Goal: Contribute content

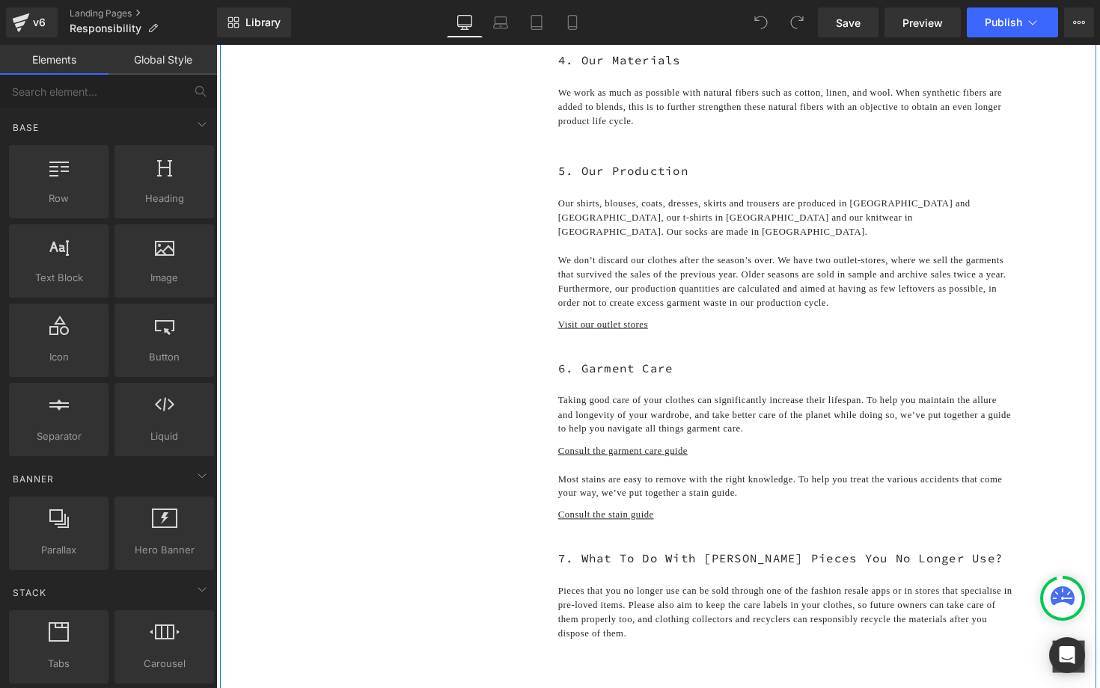
scroll to position [804, 0]
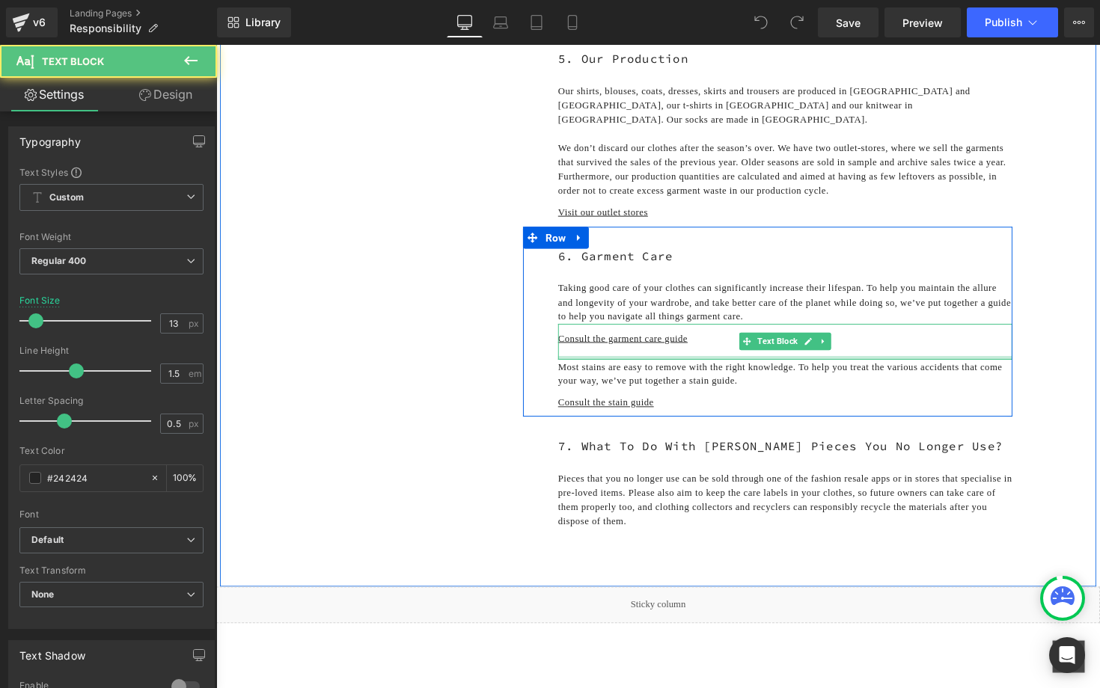
click at [751, 367] on div at bounding box center [799, 366] width 465 height 4
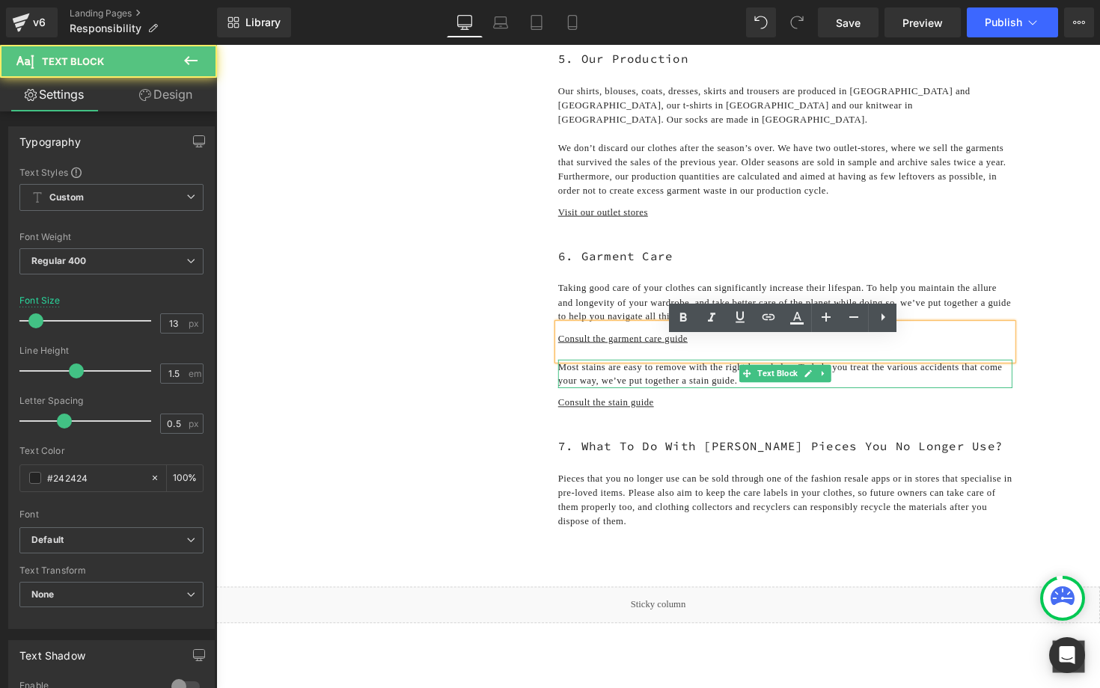
click at [733, 397] on p "Most stains are easy to remove with the right knowledge. To help you treat the …" at bounding box center [799, 381] width 465 height 29
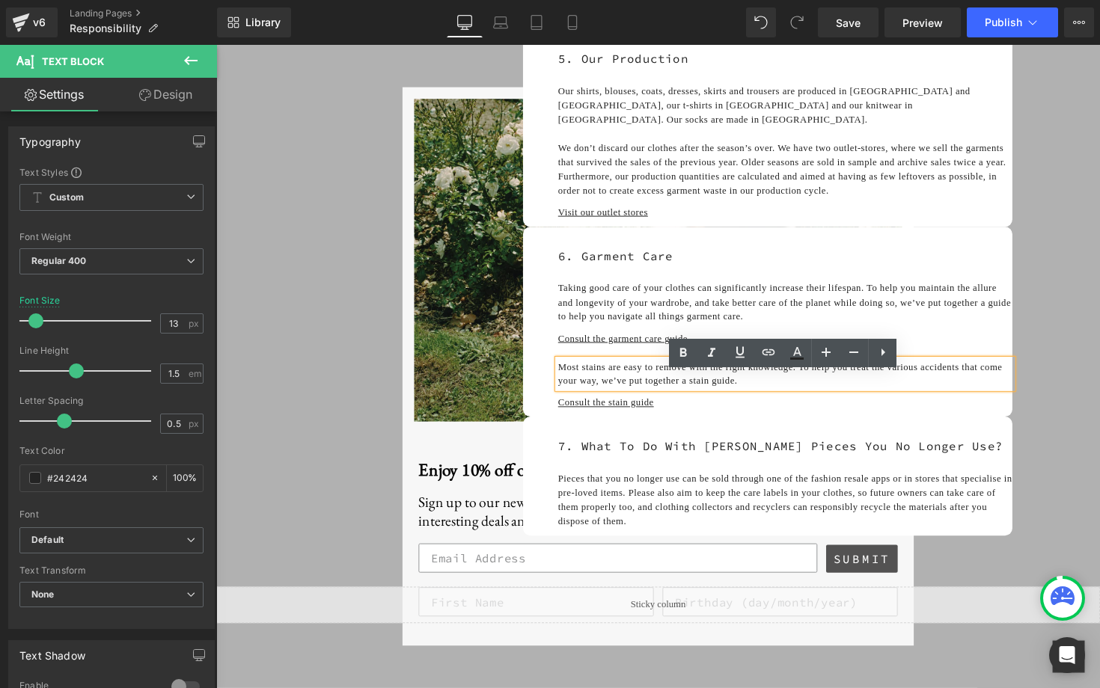
click at [448, 229] on div "1. Our Aim Text Block 2. Our Designs Text Block 3. The Essentials Text Block 4.…" at bounding box center [669, 11] width 898 height 1179
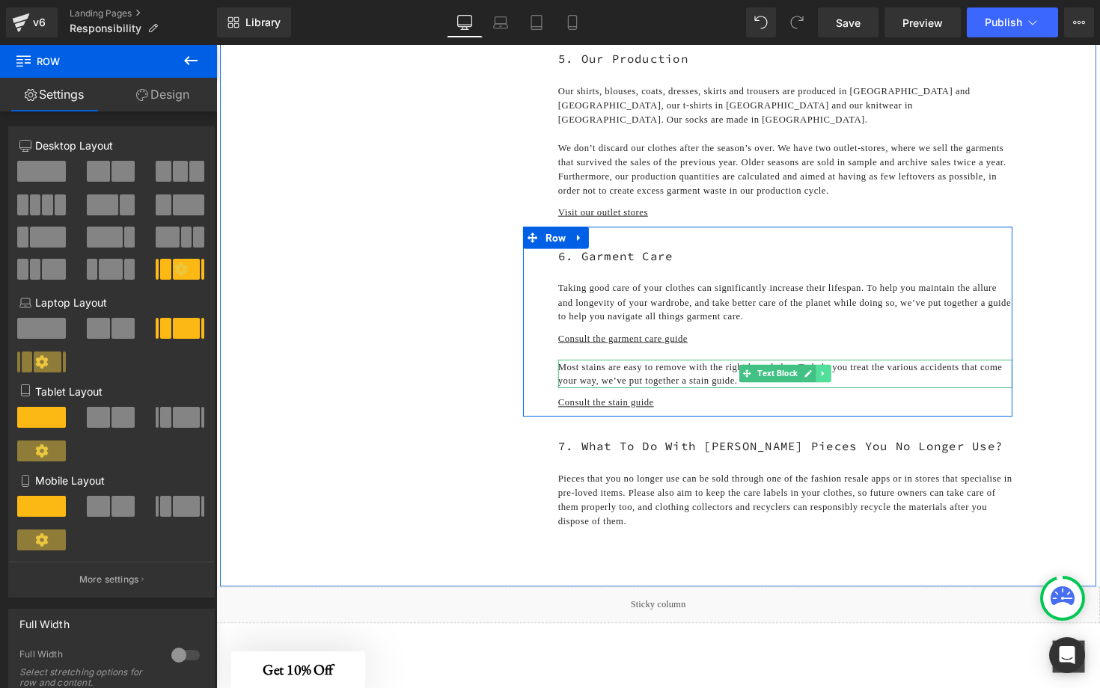
click at [840, 386] on icon at bounding box center [838, 381] width 8 height 9
click at [833, 386] on icon at bounding box center [830, 382] width 8 height 8
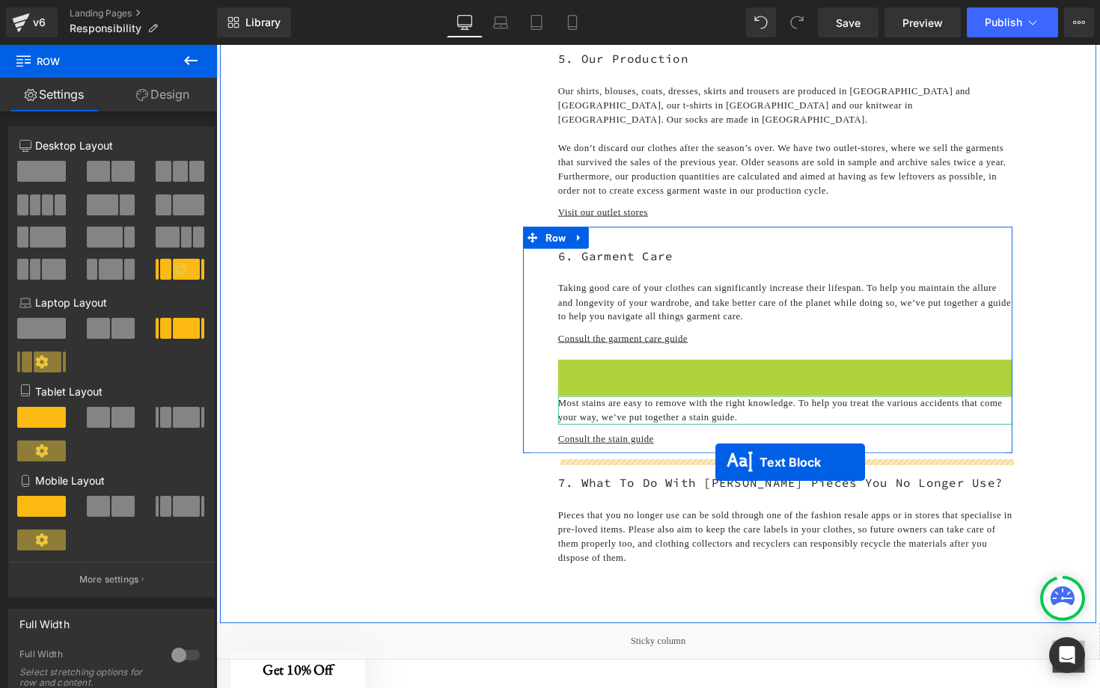
drag, startPoint x: 736, startPoint y: 399, endPoint x: 727, endPoint y: 473, distance: 74.6
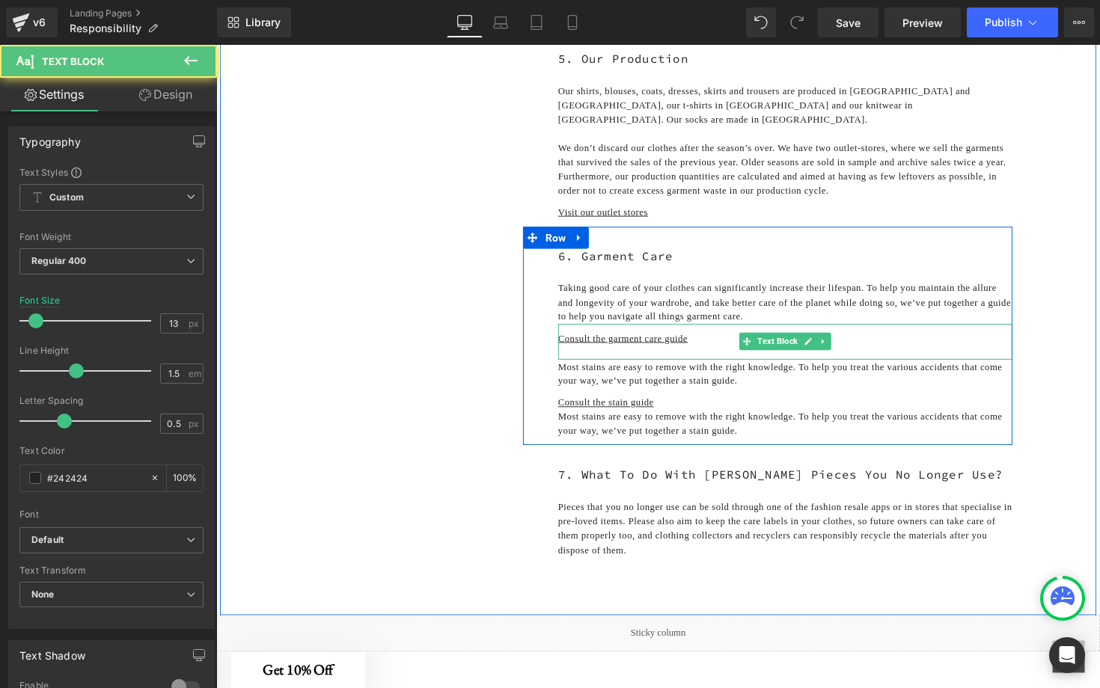
click at [653, 367] on p at bounding box center [799, 359] width 465 height 15
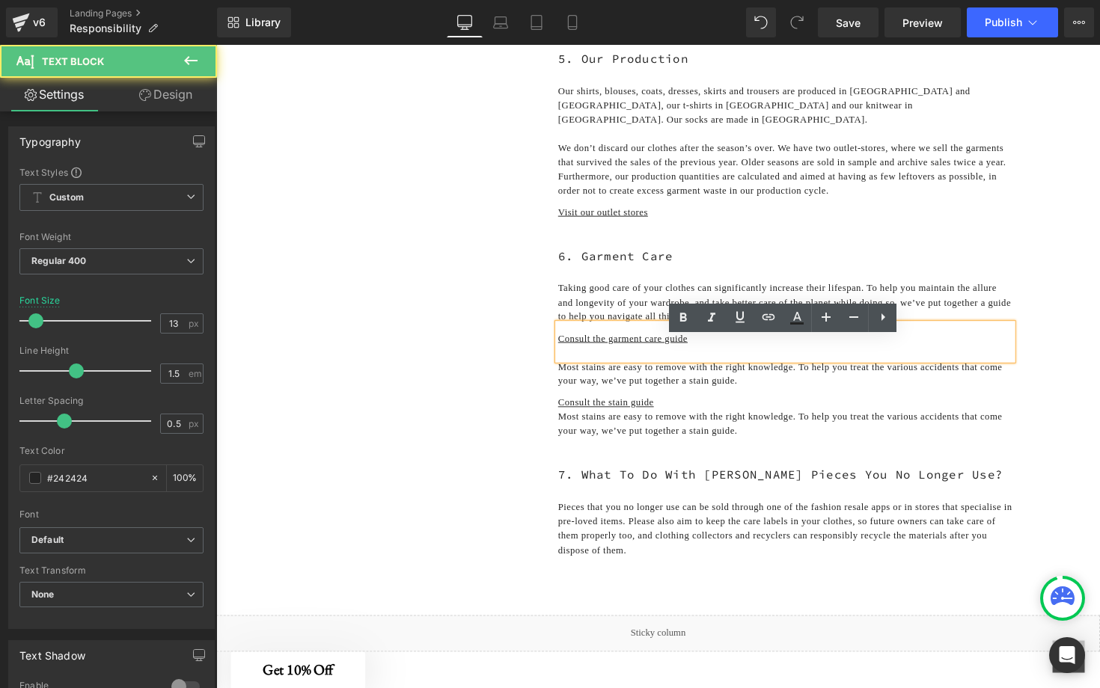
click at [632, 349] on div "Consult the garment care guide" at bounding box center [799, 349] width 465 height 37
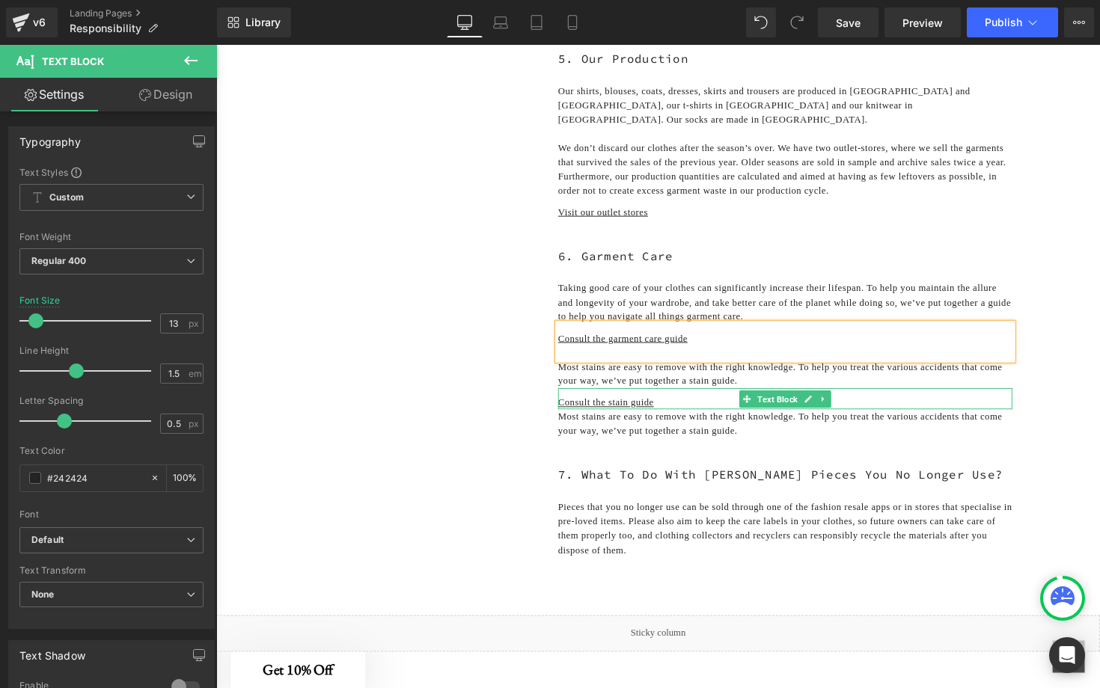
click at [682, 419] on p "Consult the stain guide" at bounding box center [799, 411] width 465 height 15
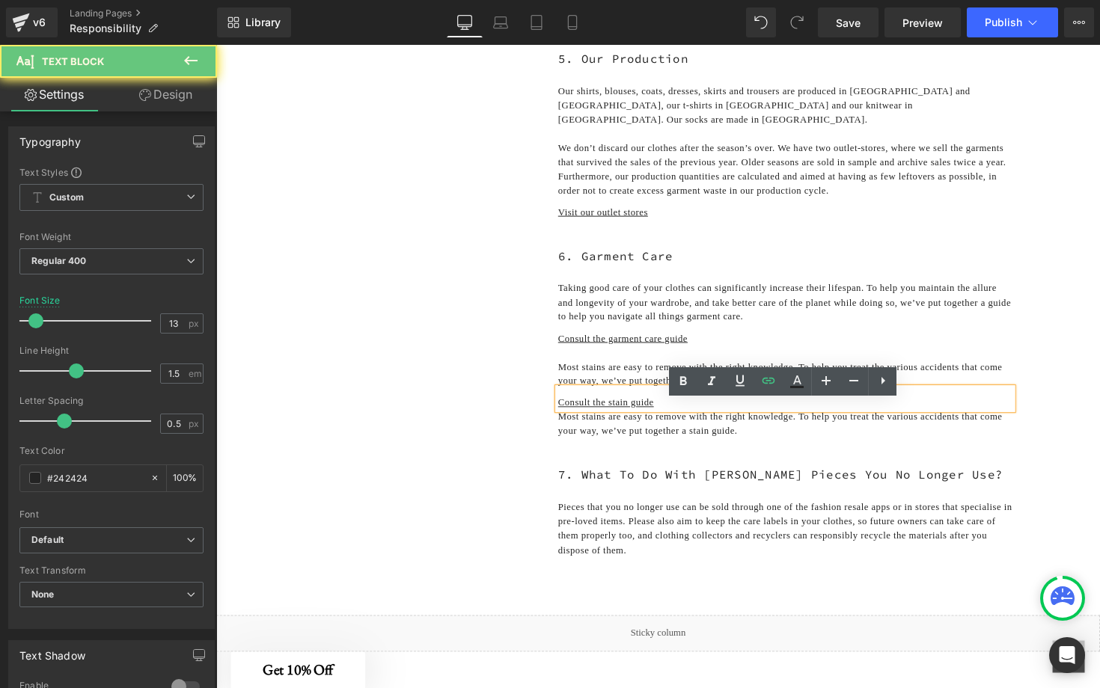
click at [683, 419] on p "Consult the stain guide" at bounding box center [799, 411] width 465 height 15
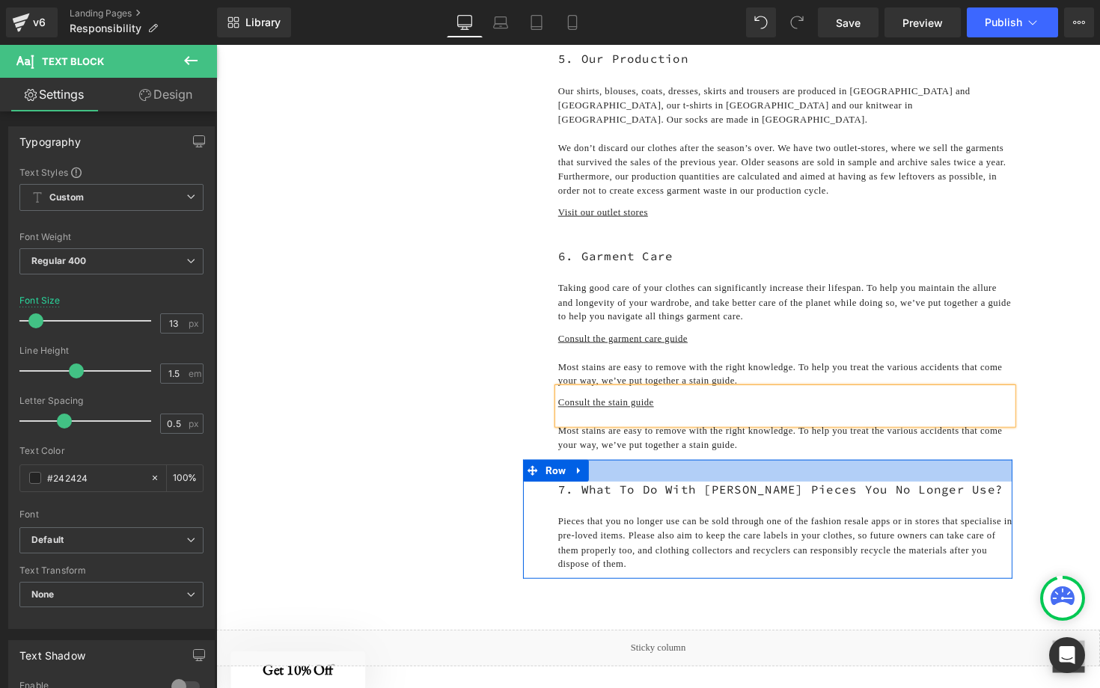
click at [896, 492] on div at bounding box center [781, 481] width 501 height 22
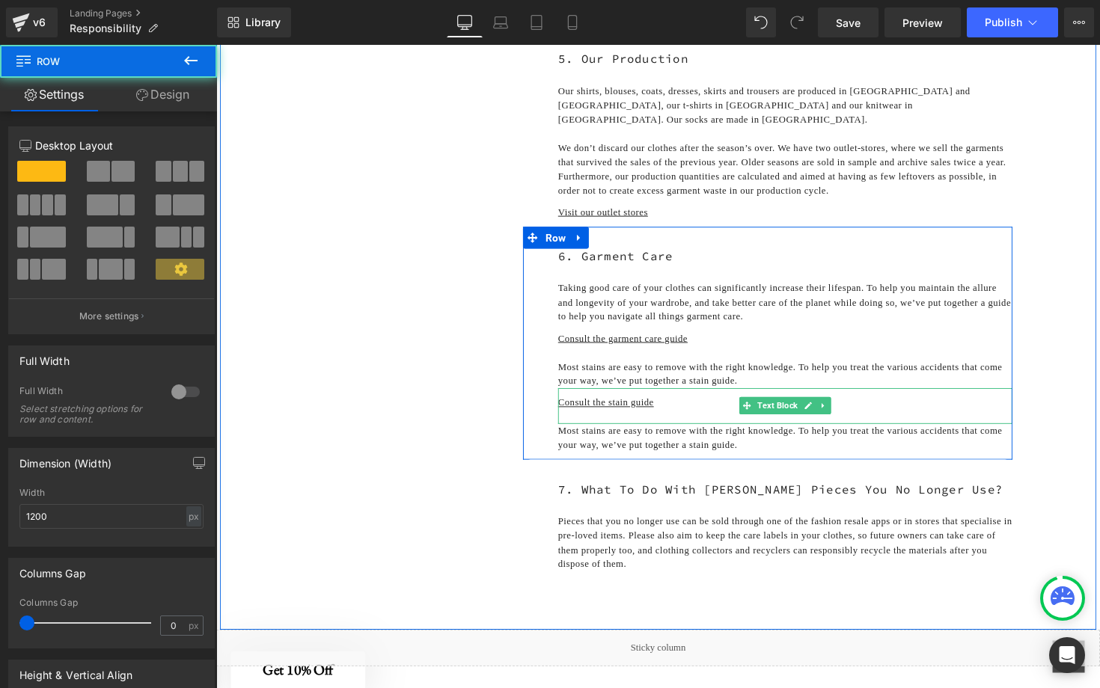
click at [740, 419] on p "Consult the stain guide" at bounding box center [799, 411] width 465 height 15
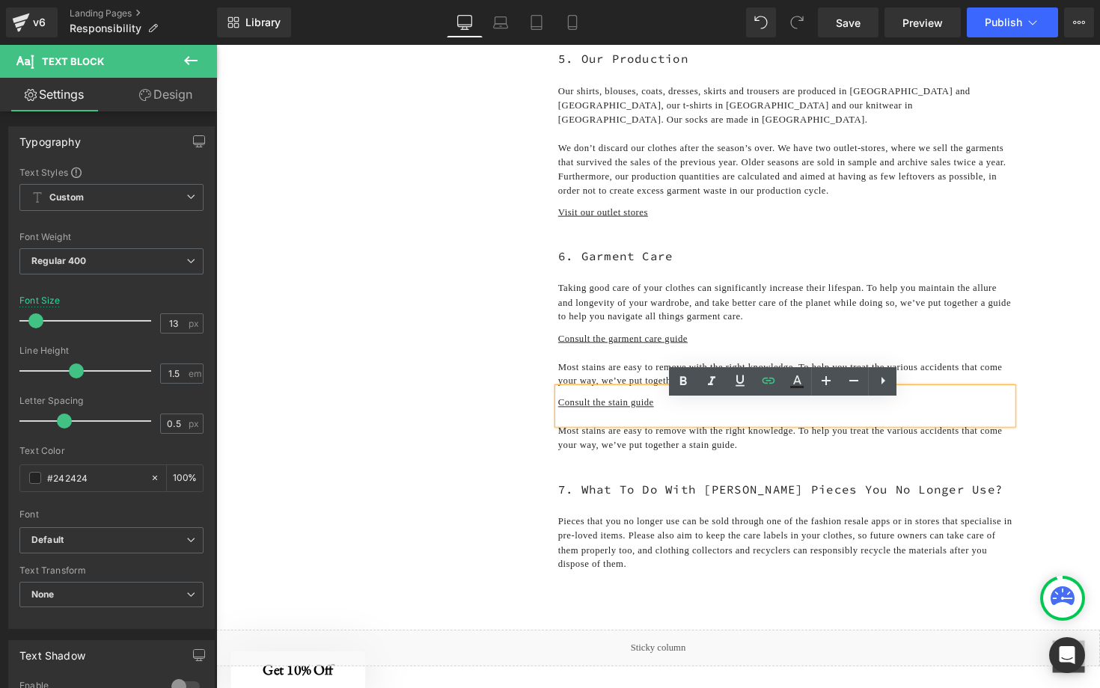
click at [1099, 388] on div "Row How we take responsibility Heading 1. Our Aim Text Block 2. Our Designs Tex…" at bounding box center [669, 100] width 906 height 1557
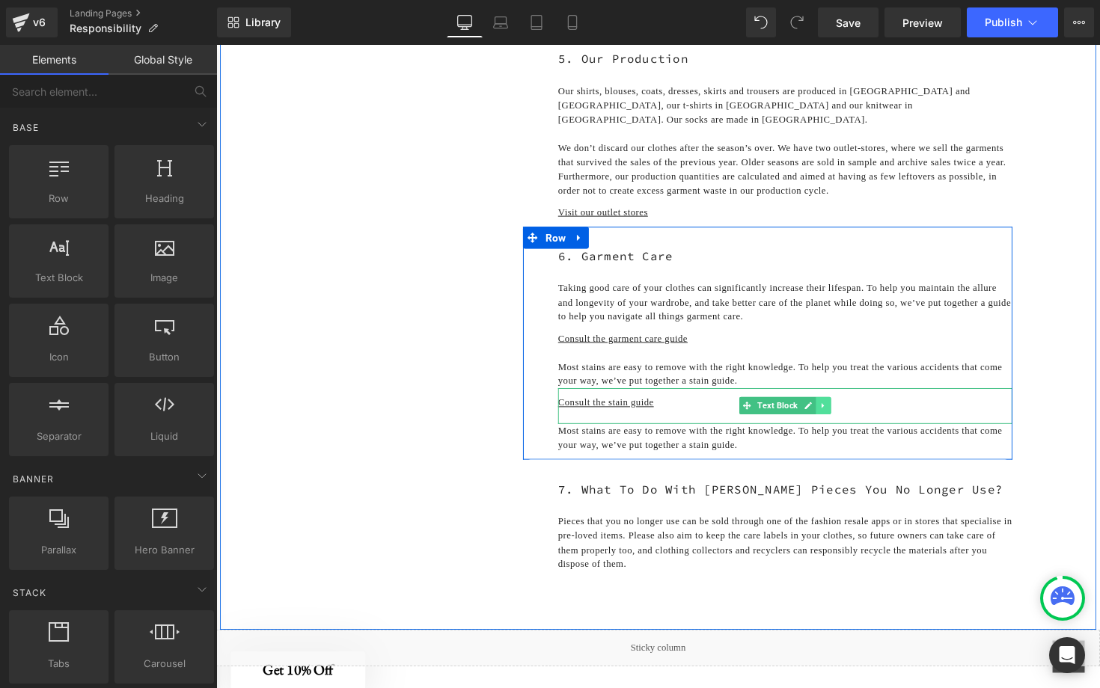
click at [837, 418] on icon at bounding box center [838, 414] width 2 height 5
click at [834, 419] on icon at bounding box center [830, 415] width 8 height 8
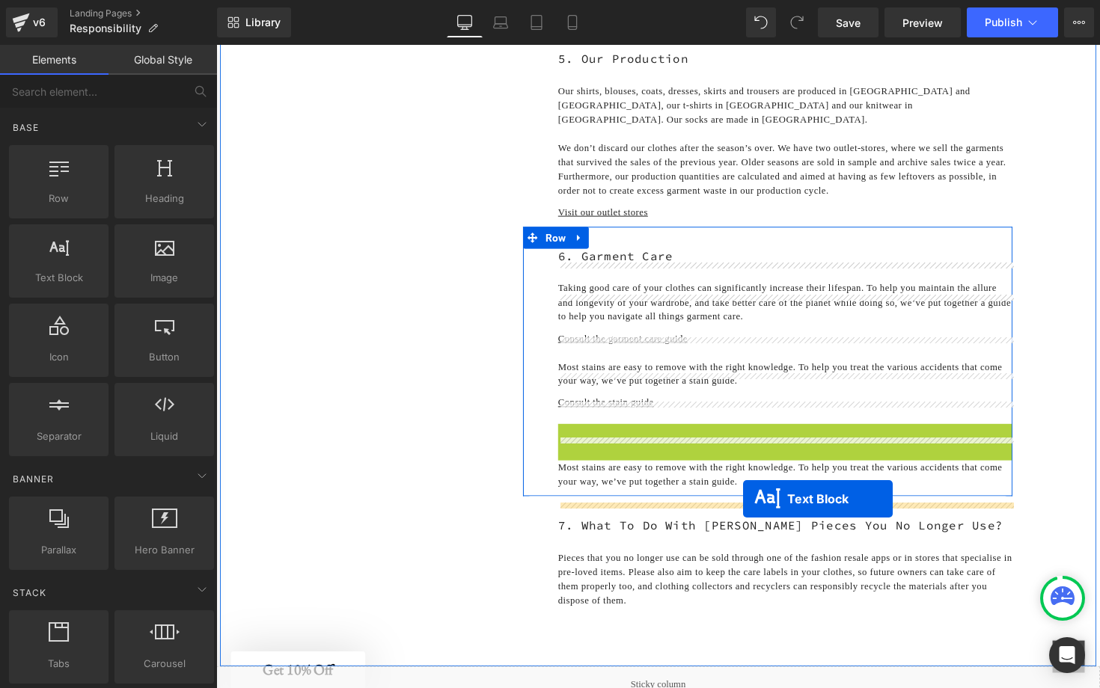
drag, startPoint x: 758, startPoint y: 467, endPoint x: 756, endPoint y: 510, distance: 43.5
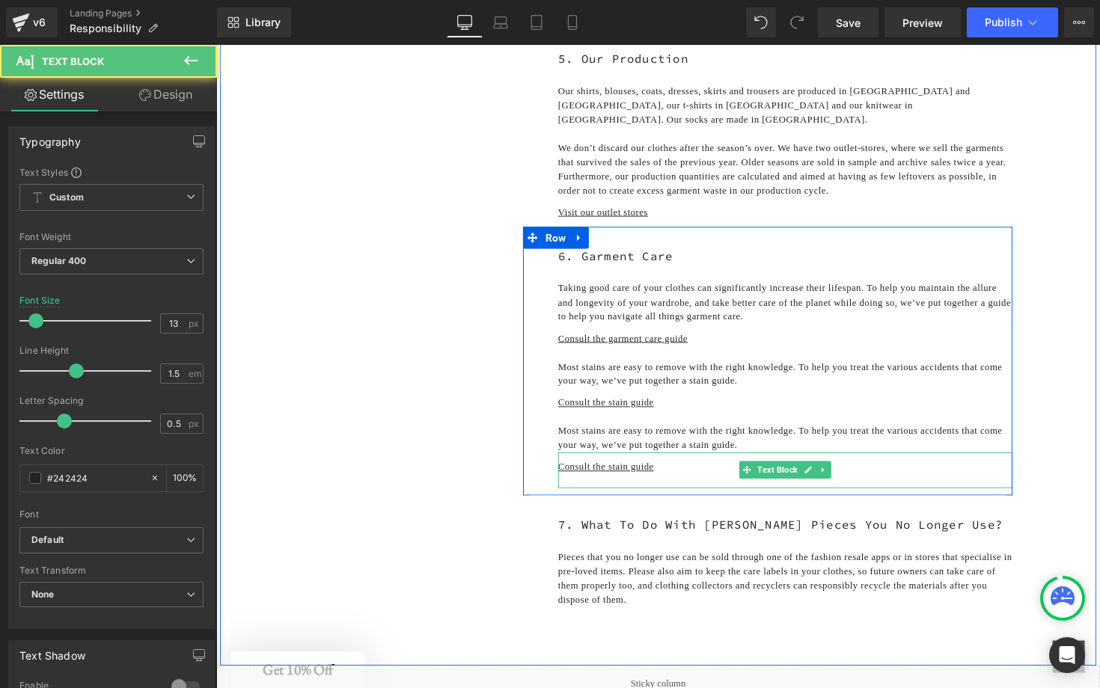
click at [724, 499] on p at bounding box center [799, 491] width 465 height 15
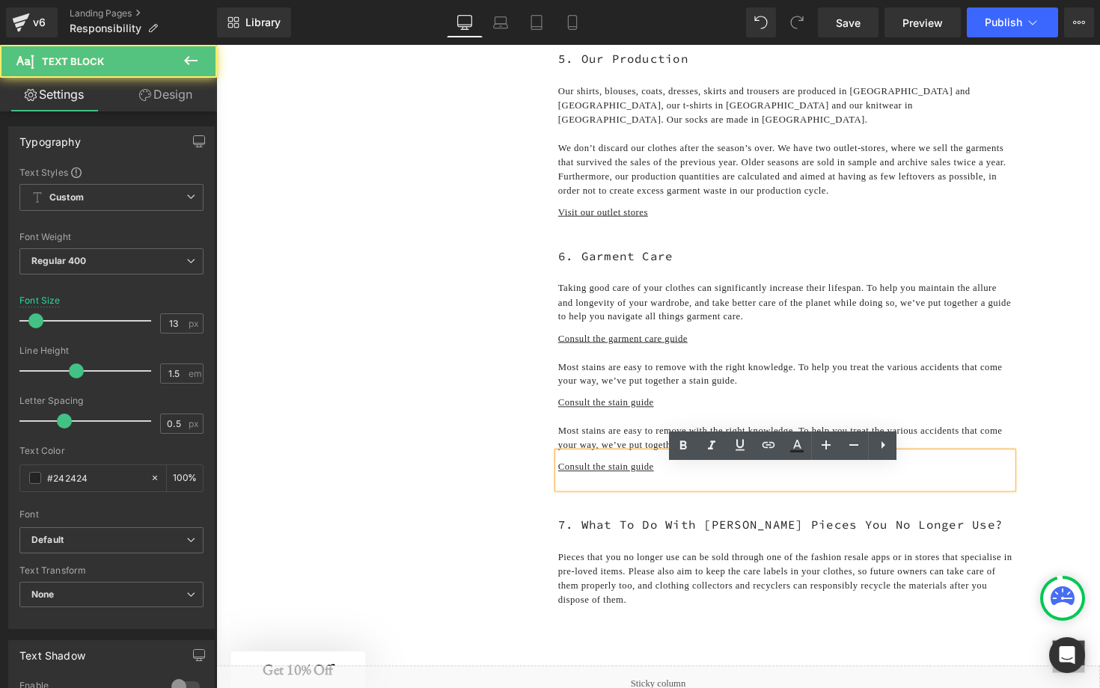
click at [685, 499] on p at bounding box center [799, 491] width 465 height 15
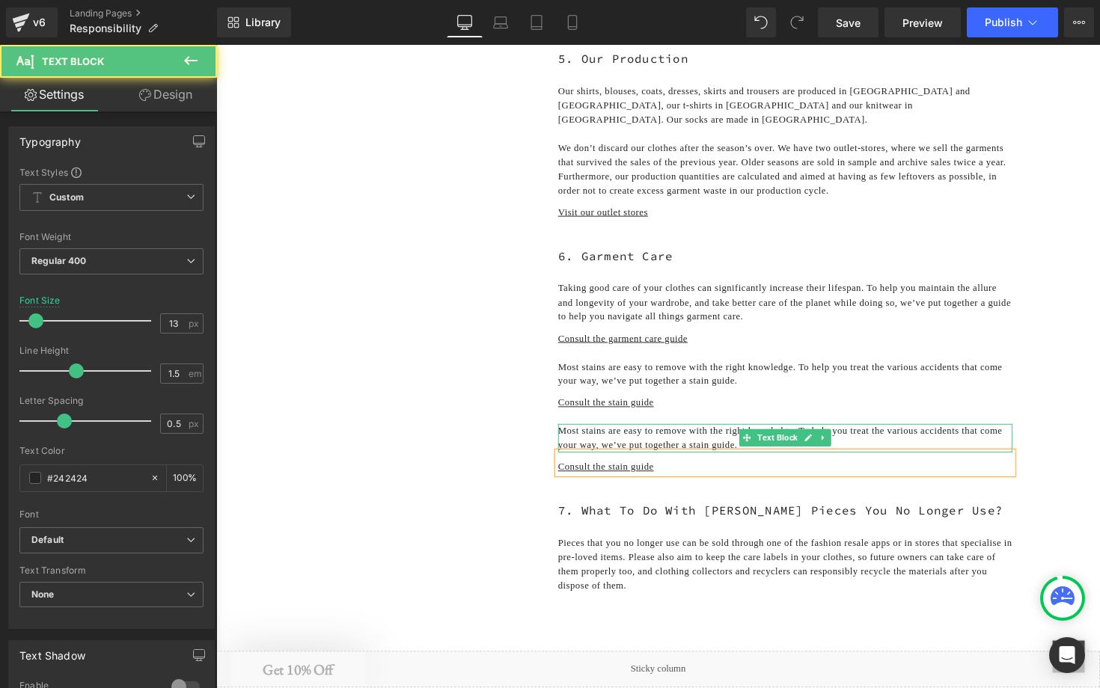
click at [665, 462] on p "Most stains are easy to remove with the right knowledge. To help you treat the …" at bounding box center [799, 447] width 465 height 29
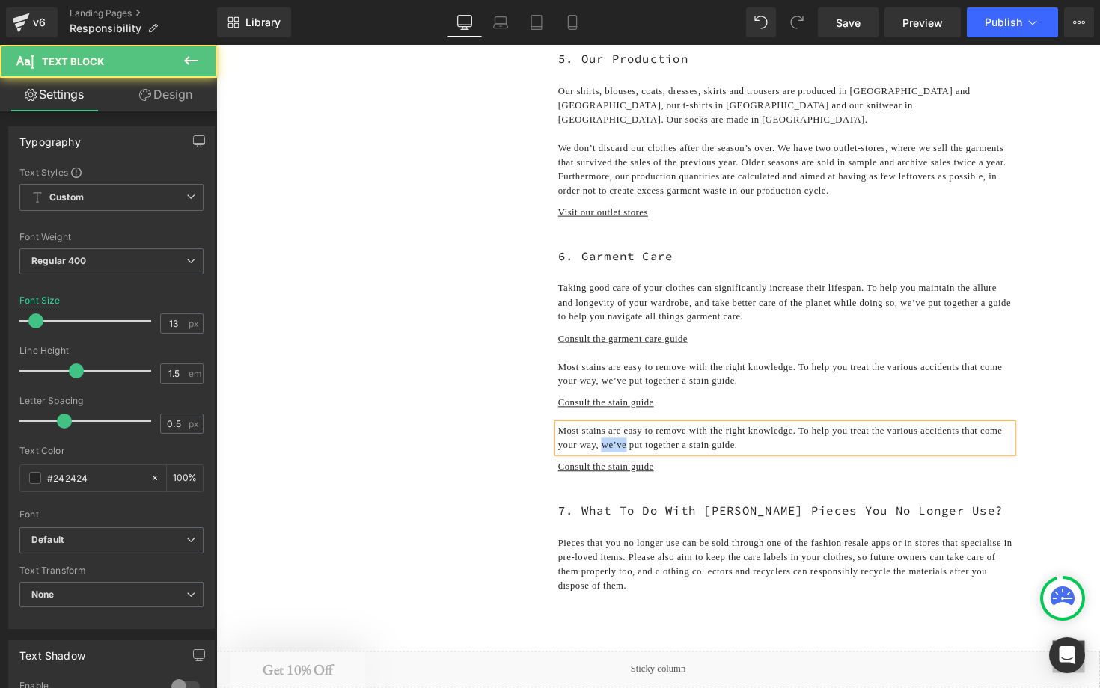
click at [665, 462] on p "Most stains are easy to remove with the right knowledge. To help you treat the …" at bounding box center [799, 447] width 465 height 29
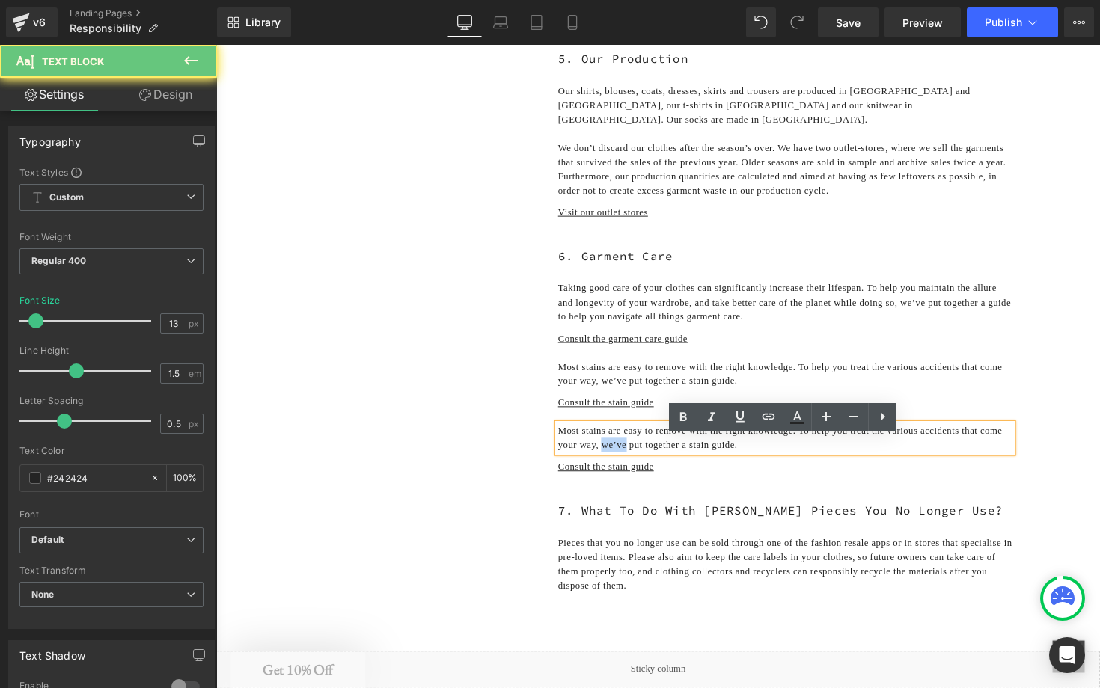
click at [665, 462] on p "Most stains are easy to remove with the right knowledge. To help you treat the …" at bounding box center [799, 447] width 465 height 29
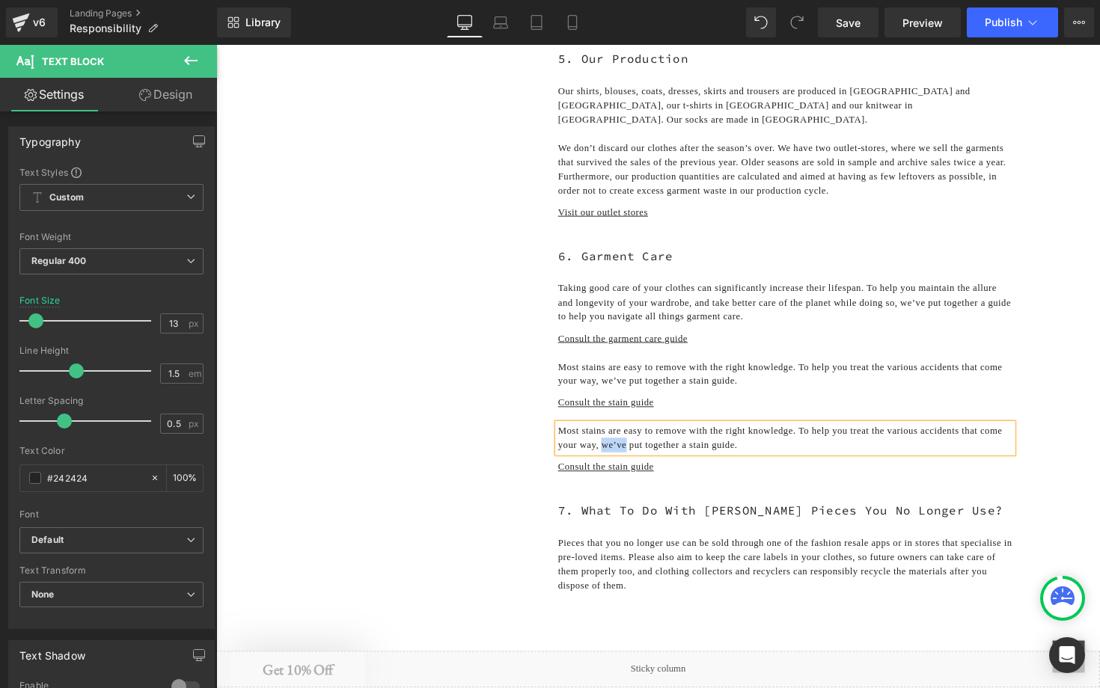
paste div
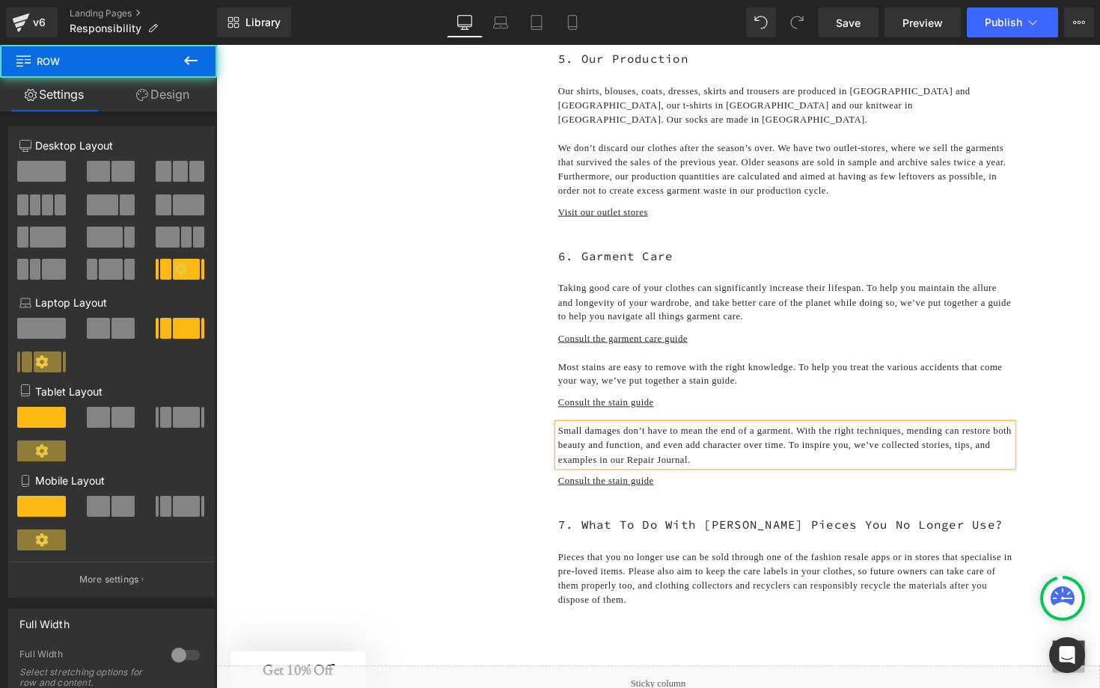
click at [1088, 428] on div "1. Our Aim Text Block 2. Our Designs Text Block 3. The Essentials Text Block 4.…" at bounding box center [669, 51] width 898 height 1259
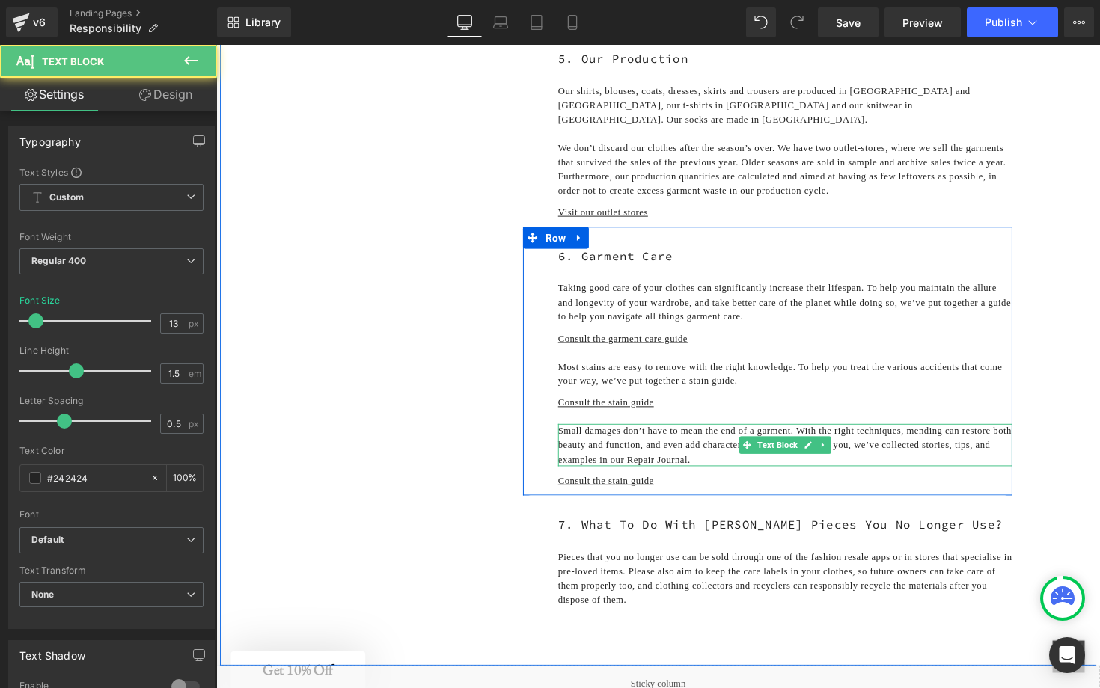
click at [570, 477] on p "Small damages don’t have to mean the end of a garment. With the right technique…" at bounding box center [799, 455] width 465 height 44
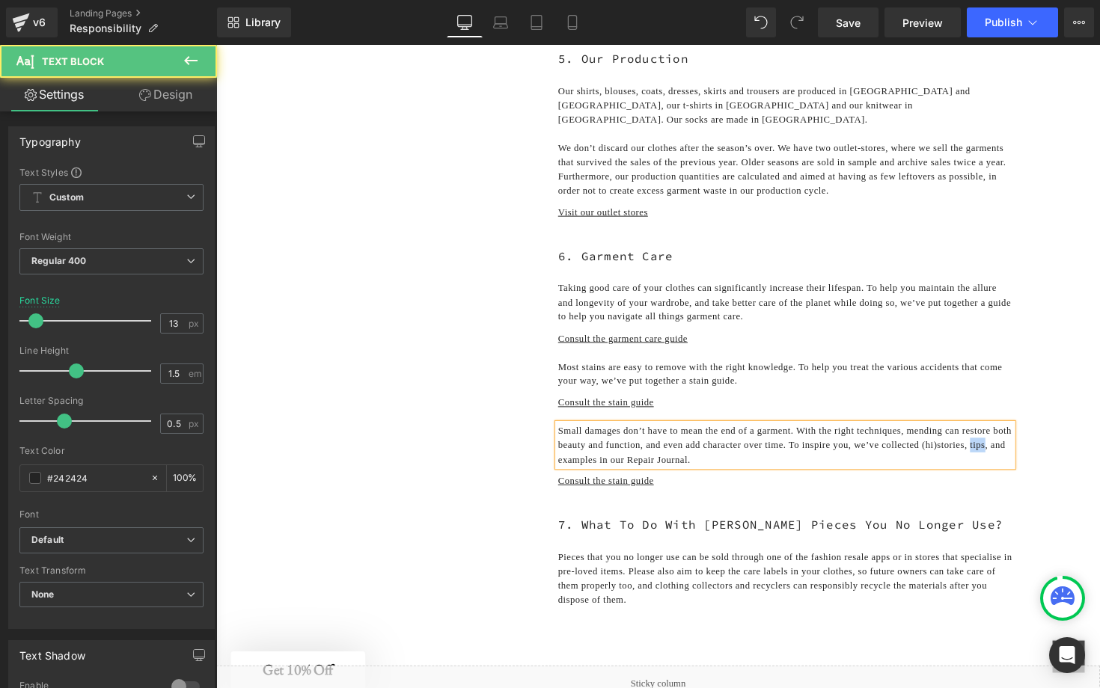
drag, startPoint x: 641, startPoint y: 486, endPoint x: 622, endPoint y: 485, distance: 18.8
click at [622, 477] on p "Small damages don’t have to mean the end of a garment. With the right technique…" at bounding box center [799, 455] width 465 height 44
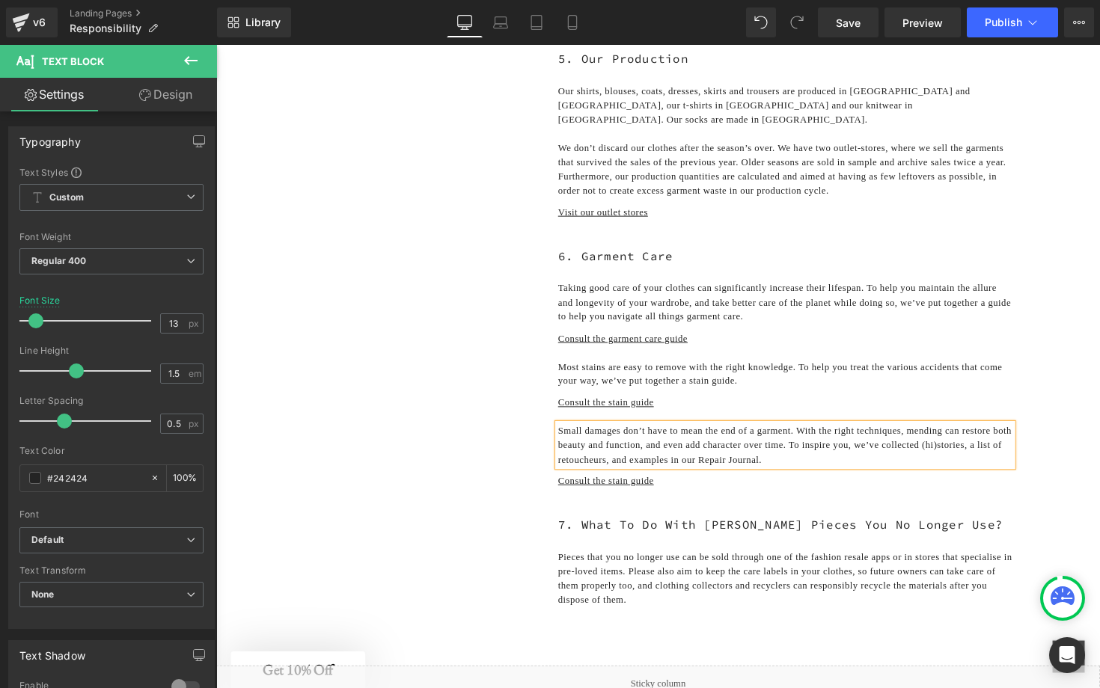
click at [786, 477] on p "Small damages don’t have to mean the end of a garment. With the right technique…" at bounding box center [799, 455] width 465 height 44
click at [660, 477] on p "Small damages don’t have to mean the end of a garment. With the right technique…" at bounding box center [799, 455] width 465 height 44
click at [801, 477] on p "Small damages don’t have to mean the end of a garment. With the right technique…" at bounding box center [799, 455] width 465 height 44
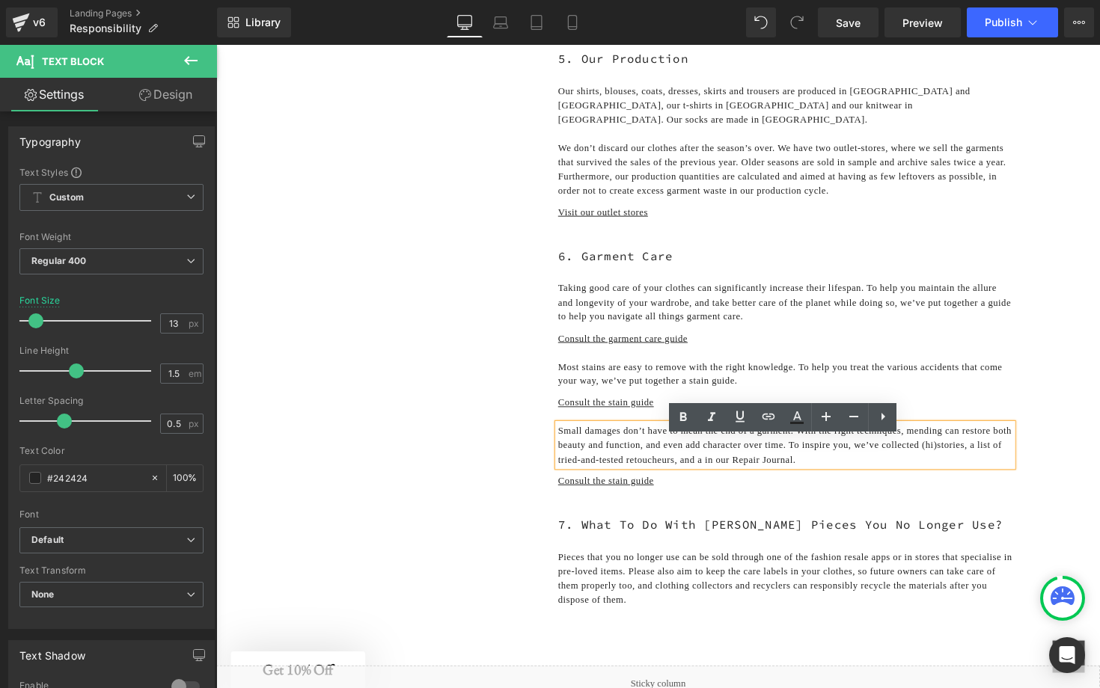
click at [822, 477] on p "Small damages don’t have to mean the end of a garment. With the right technique…" at bounding box center [799, 455] width 465 height 44
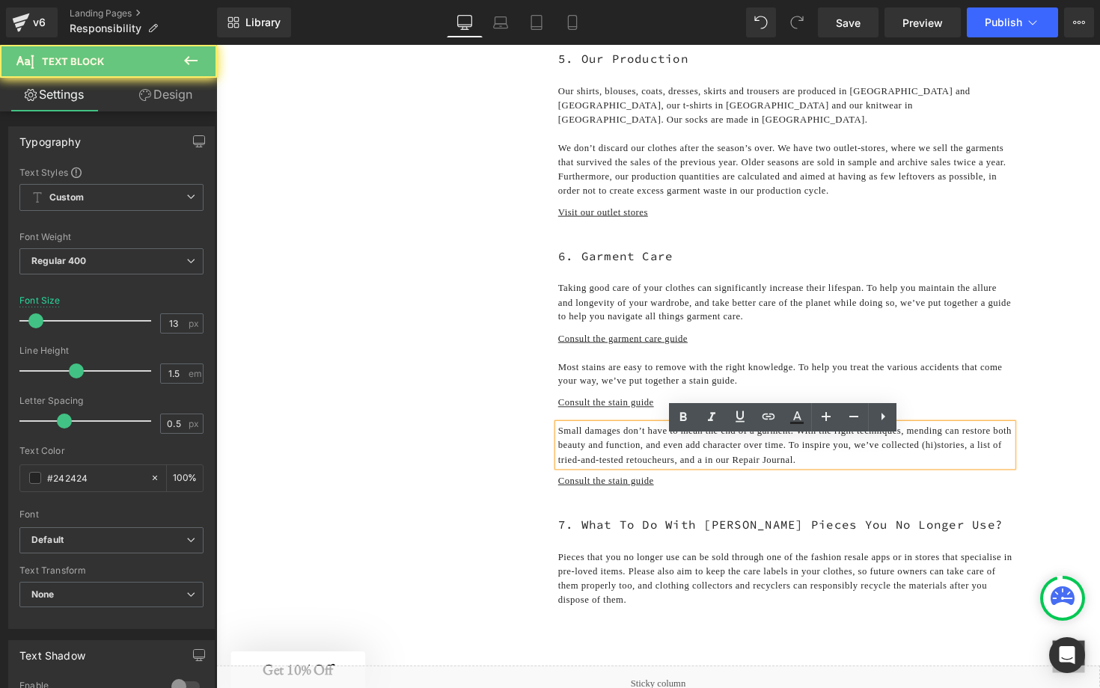
click at [825, 477] on p "Small damages don’t have to mean the end of a garment. With the right technique…" at bounding box center [799, 455] width 465 height 44
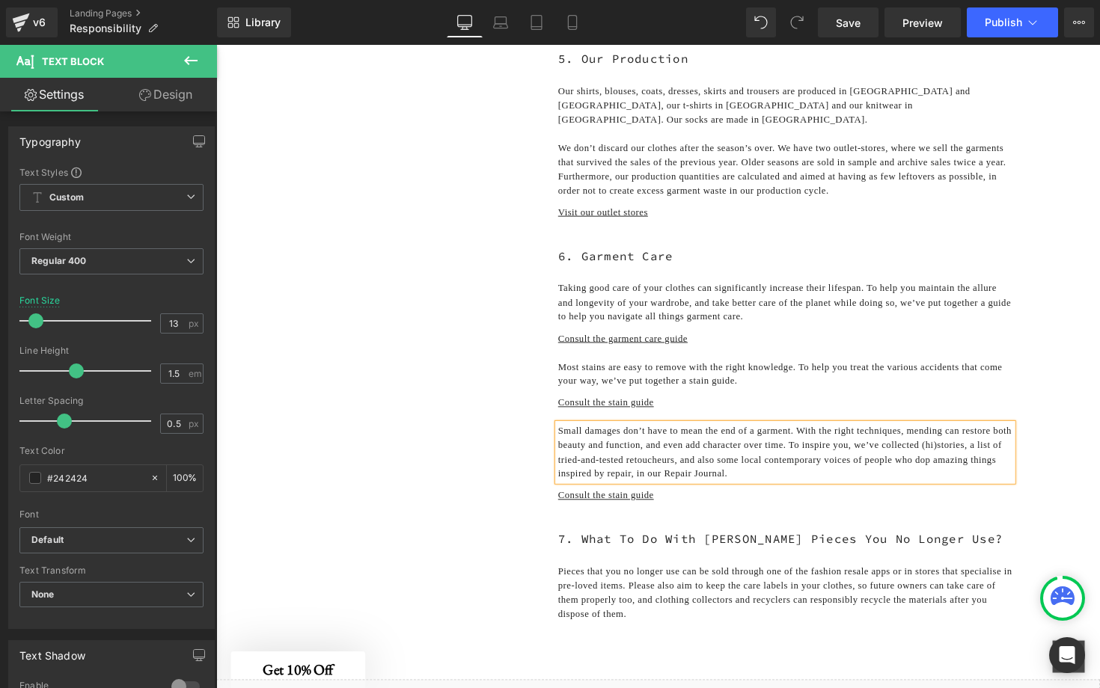
click at [1056, 367] on div "1. Our Aim Text Block 2. Our Designs Text Block 3. The Essentials Text Block 4.…" at bounding box center [669, 59] width 898 height 1274
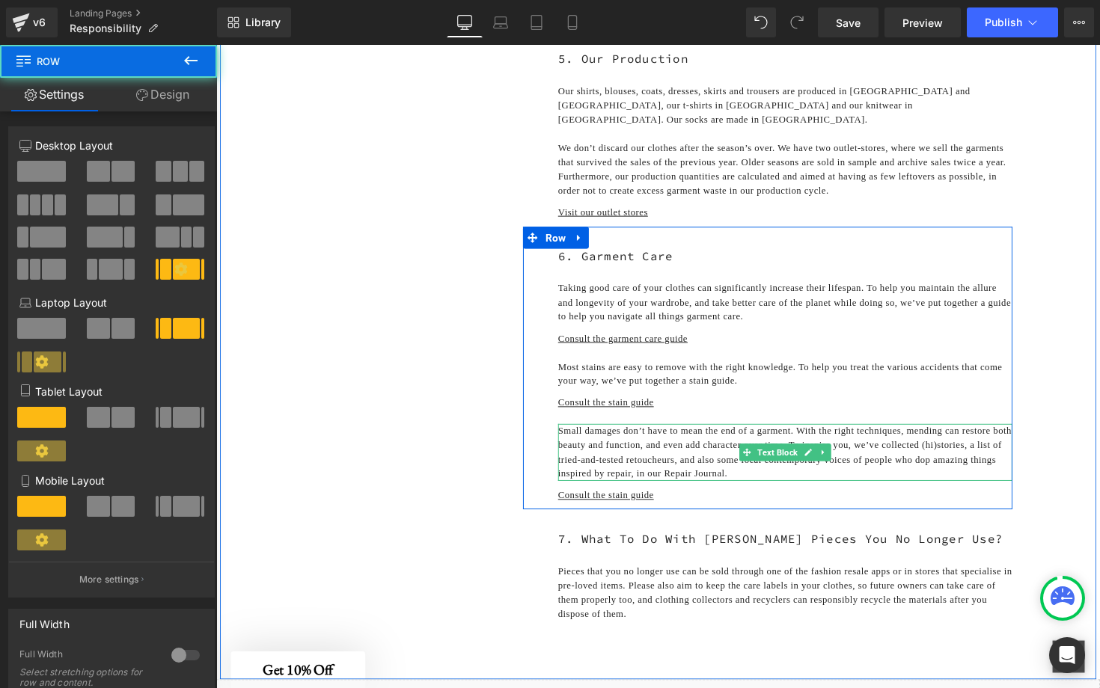
click at [894, 477] on p "Small damages don’t have to mean the end of a garment. With the right technique…" at bounding box center [799, 462] width 465 height 58
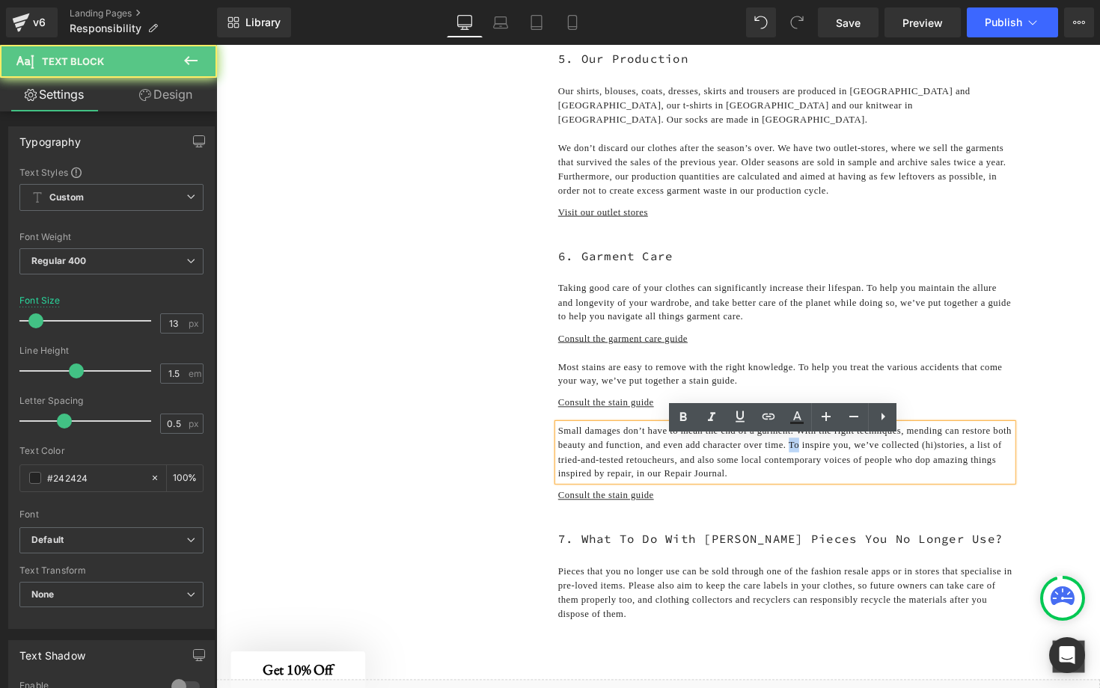
click at [894, 477] on p "Small damages don’t have to mean the end of a garment. With the right technique…" at bounding box center [799, 462] width 465 height 58
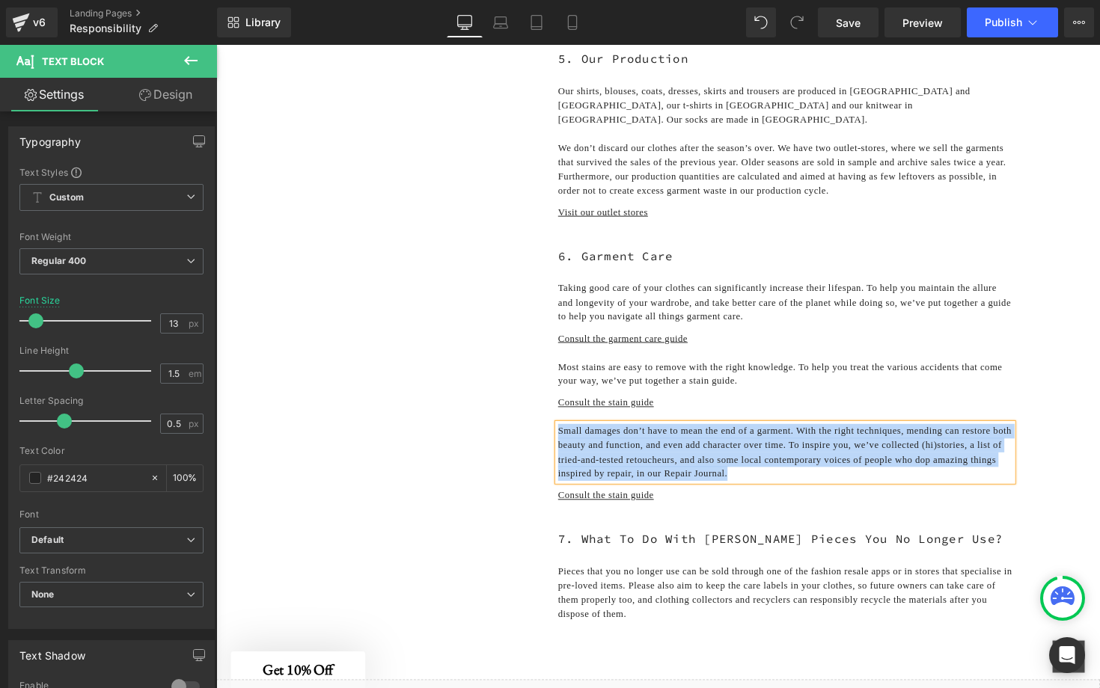
copy p "Small damages don’t have to mean the end of a garment. With the right technique…"
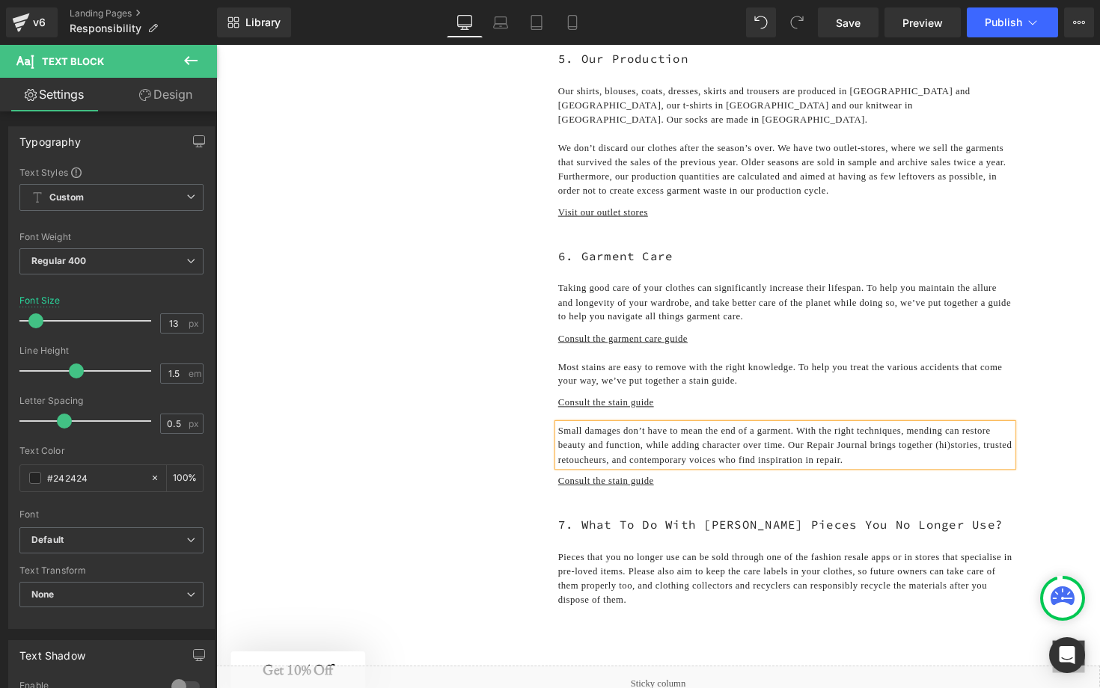
click at [1092, 506] on div "1. Our Aim Text Block 2. Our Designs Text Block 3. The Essentials Text Block 4.…" at bounding box center [669, 51] width 898 height 1259
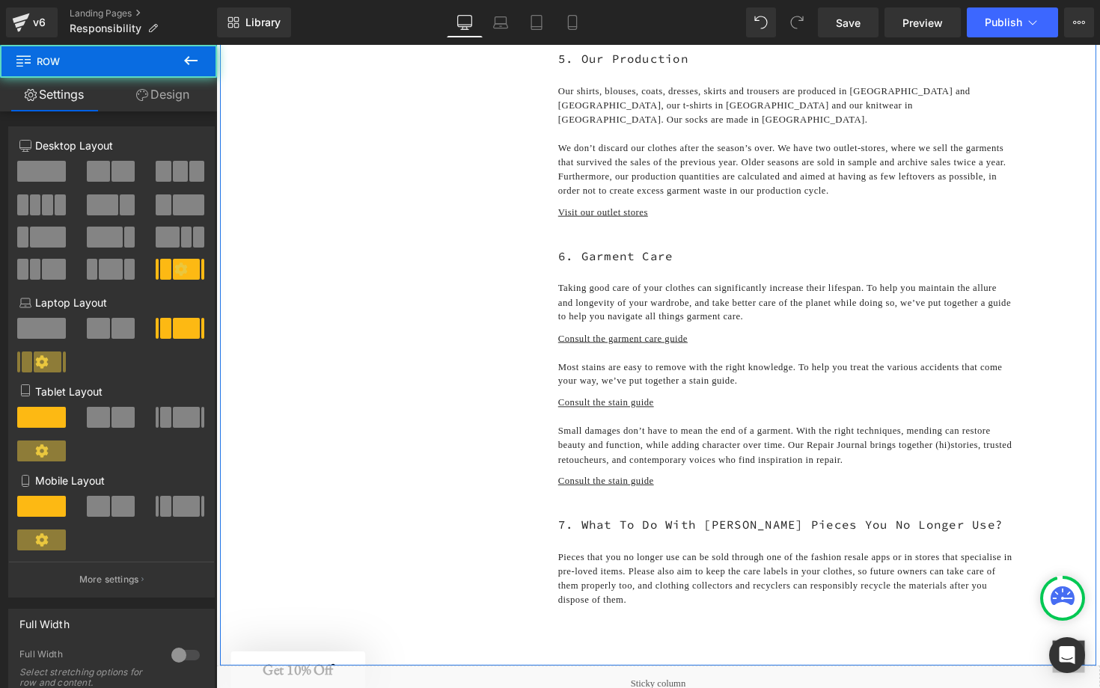
click at [1061, 524] on div "1. Our Aim Text Block 2. Our Designs Text Block 3. The Essentials Text Block 4.…" at bounding box center [669, 51] width 898 height 1259
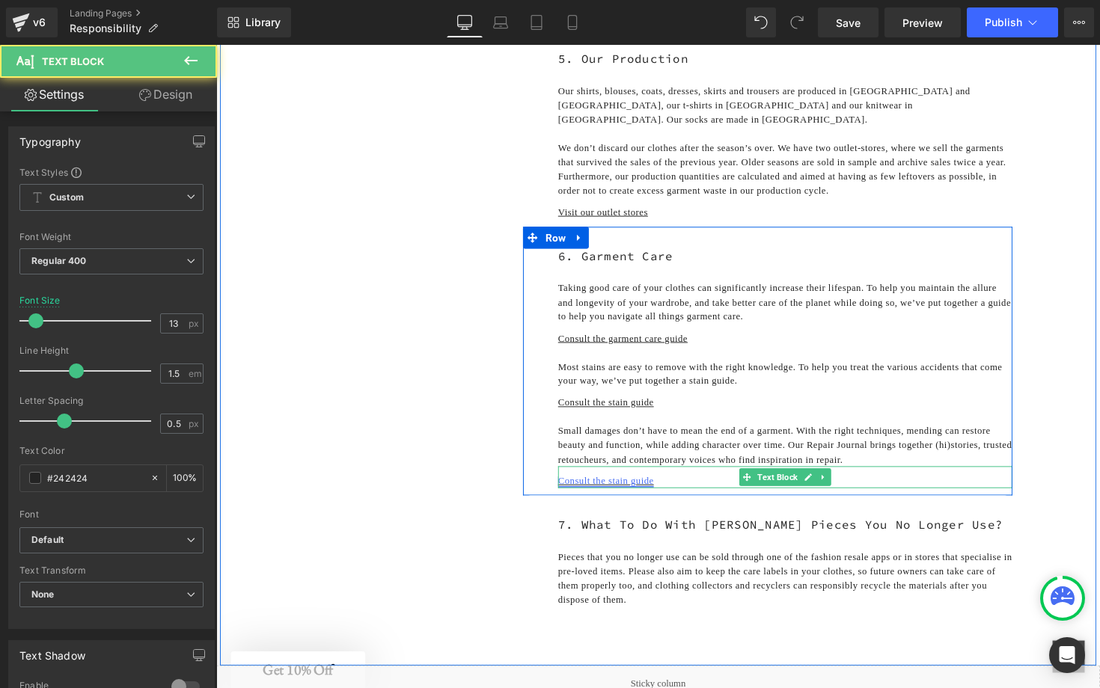
click at [638, 497] on link "Consult the stain guide" at bounding box center [616, 491] width 98 height 11
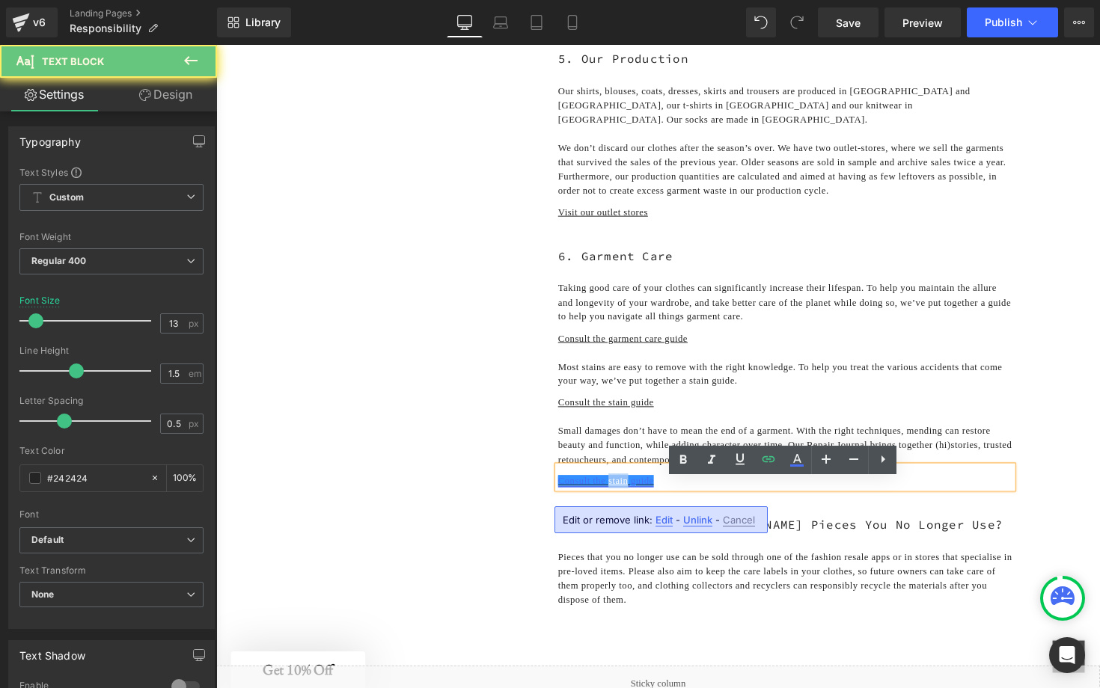
click at [638, 497] on link "Consult the stain guide" at bounding box center [616, 491] width 98 height 11
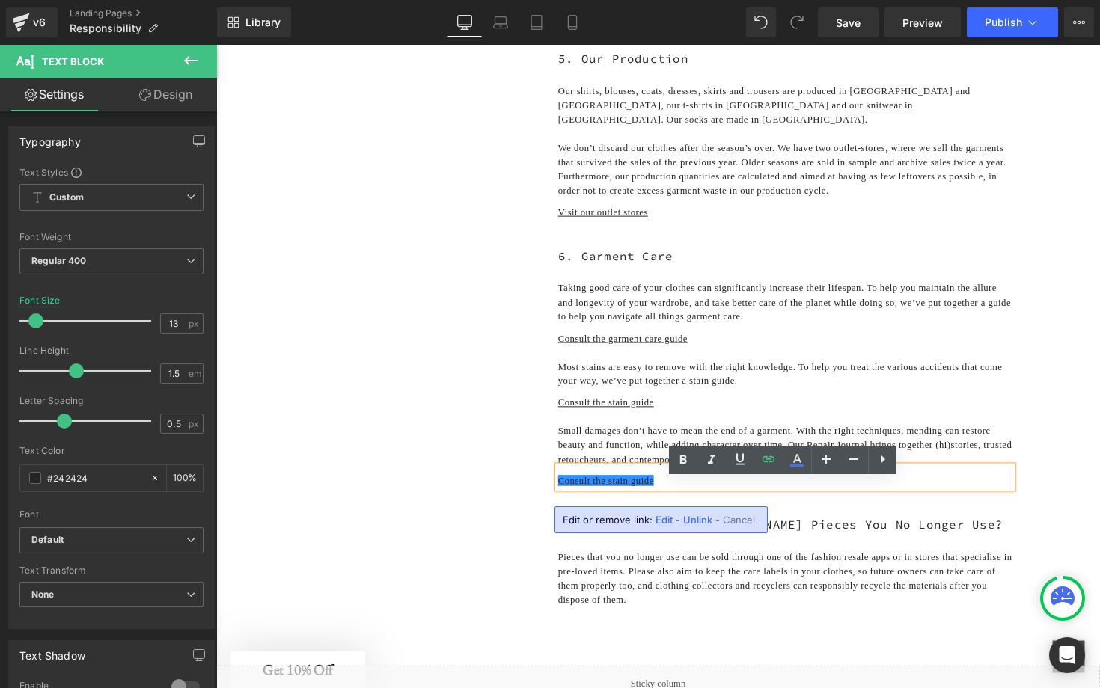
click at [681, 499] on p "Consult the stain guide" at bounding box center [799, 491] width 465 height 15
click at [568, 497] on link "Consult the stain guide" at bounding box center [616, 491] width 98 height 11
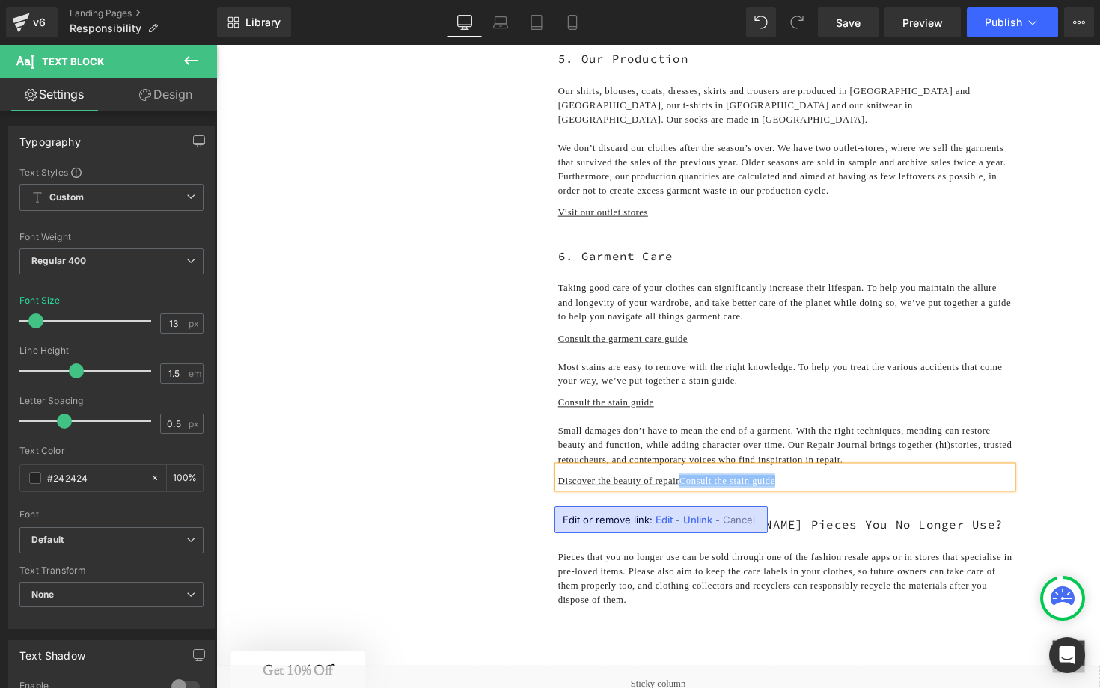
click at [819, 499] on p "Discover the beauty of repair Consult the stain guide" at bounding box center [799, 491] width 465 height 15
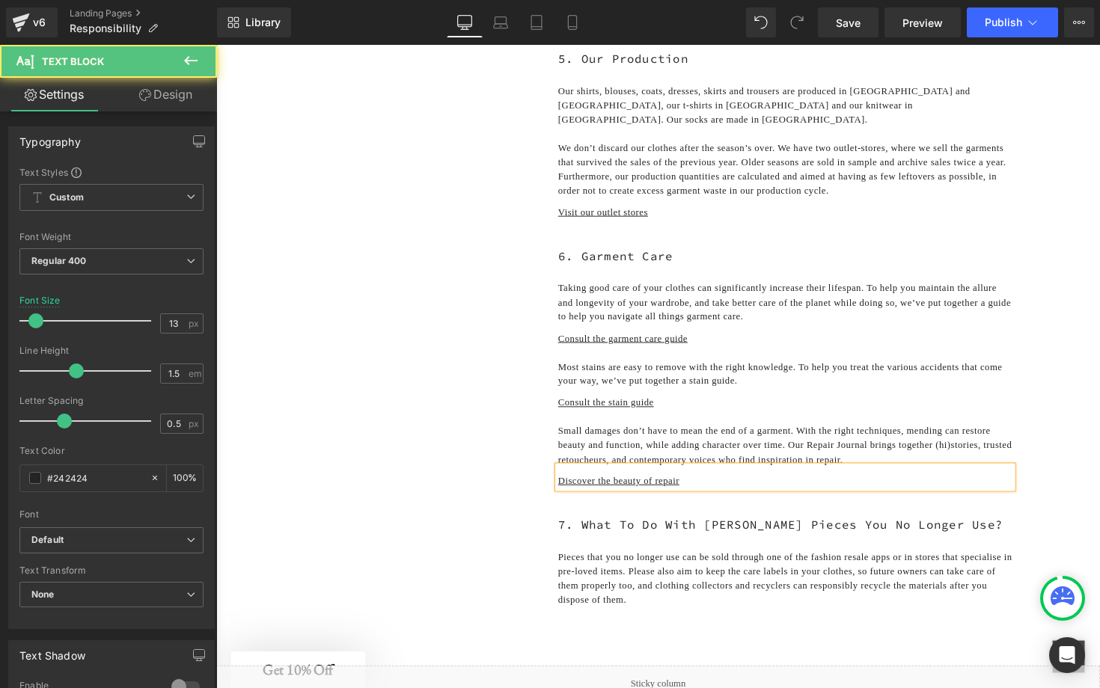
click at [662, 497] on u "Discover the beauty of repair" at bounding box center [629, 491] width 124 height 11
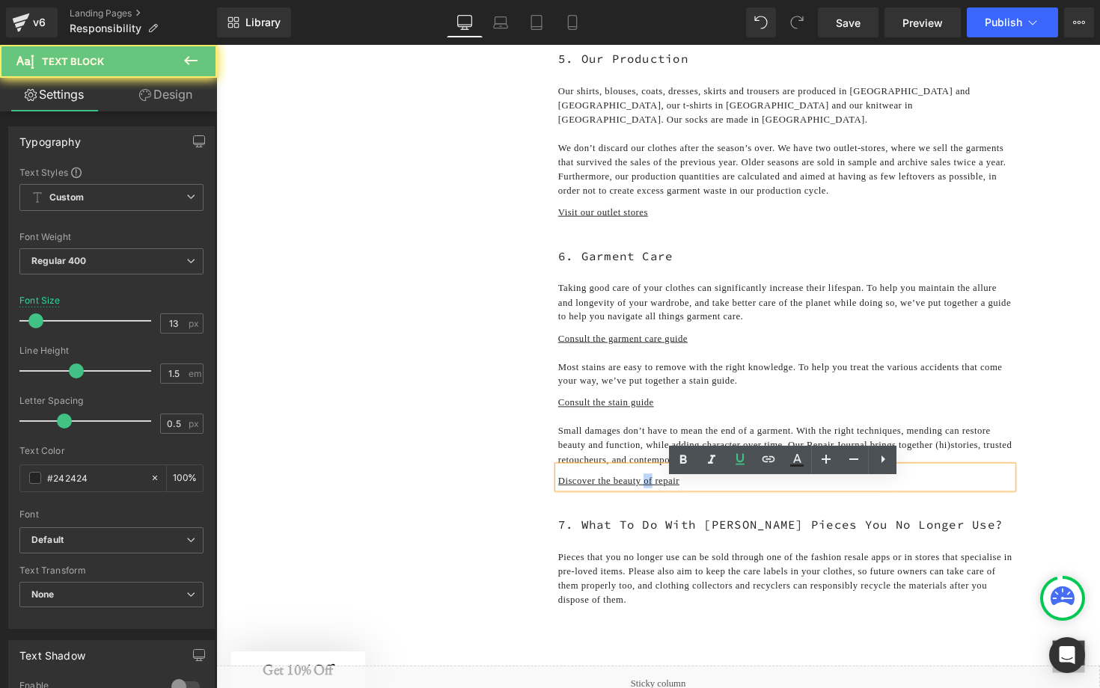
click at [662, 497] on u "Discover the beauty of repair" at bounding box center [629, 491] width 124 height 11
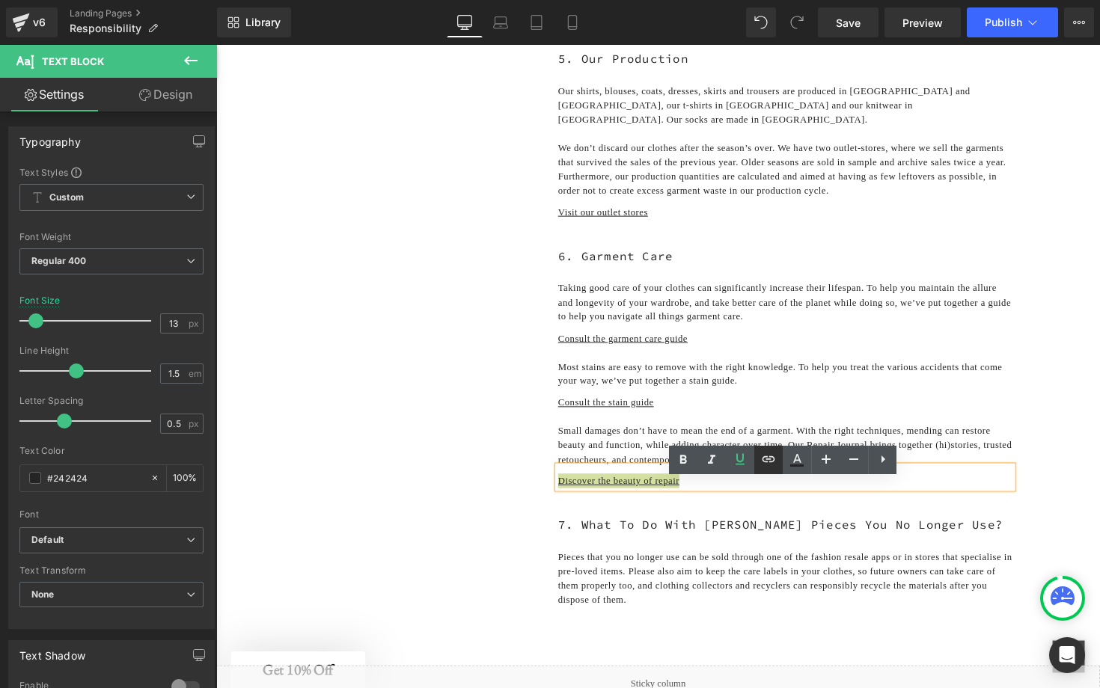
click at [766, 456] on icon at bounding box center [769, 459] width 13 height 6
click at [665, 531] on input "text" at bounding box center [676, 525] width 230 height 37
paste input "[URL][DOMAIN_NAME]"
type input "[URL][DOMAIN_NAME]"
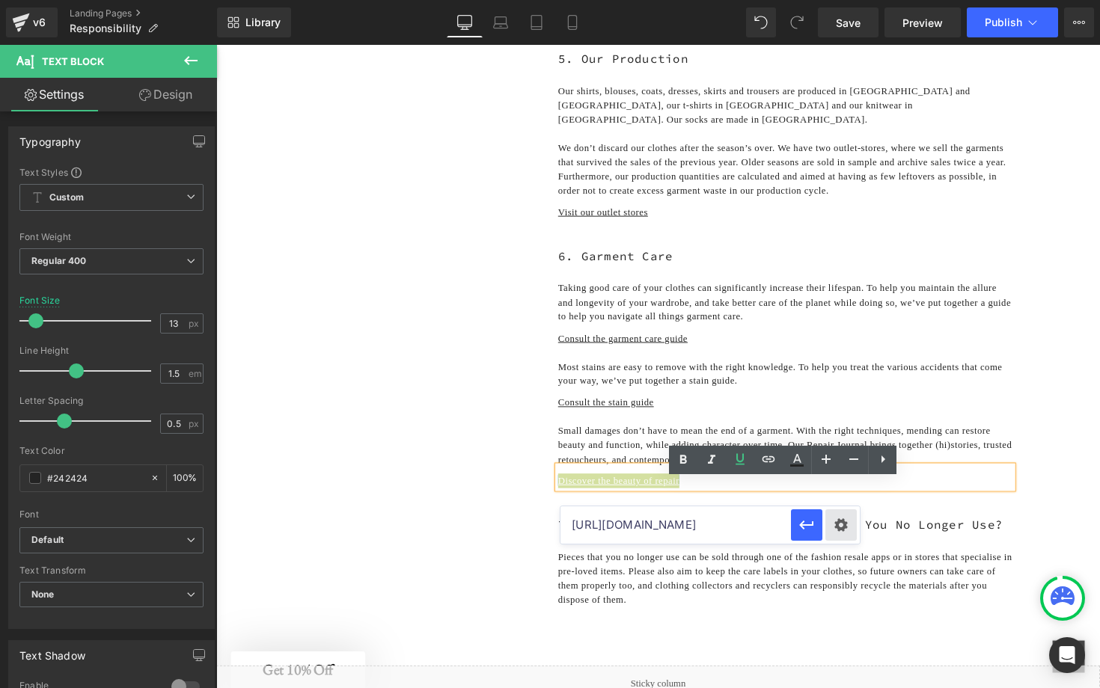
click at [835, 0] on div "Text Color Highlight Color #333333 Edit or remove link: Edit - Unlink - Cancel …" at bounding box center [550, 0] width 1100 height 0
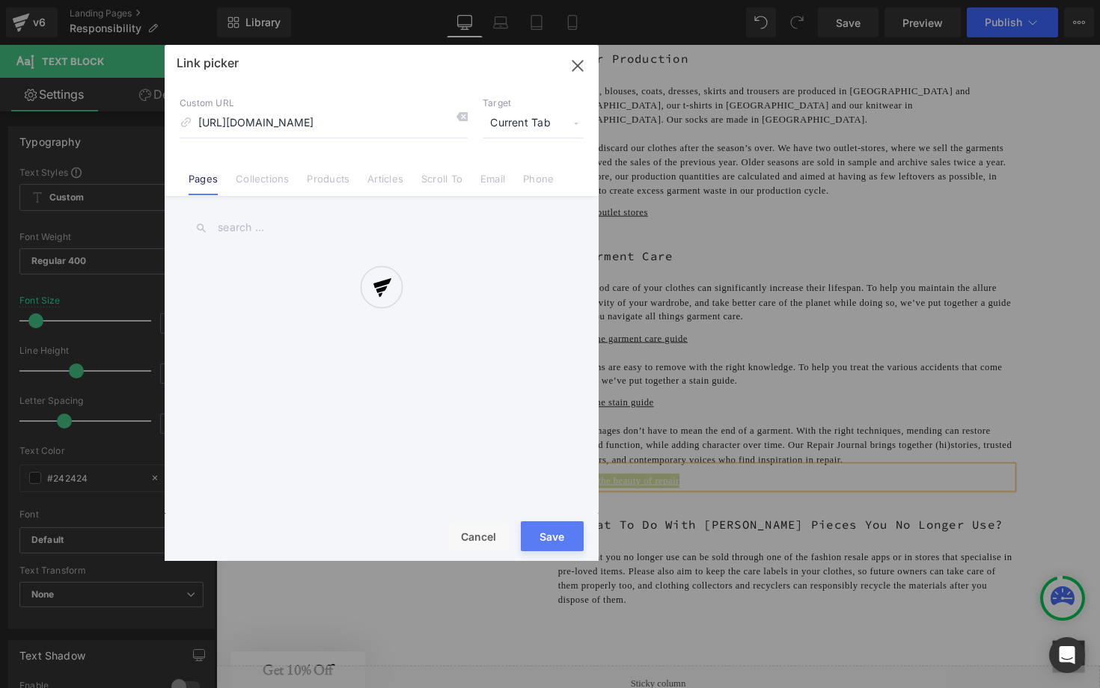
scroll to position [0, 58]
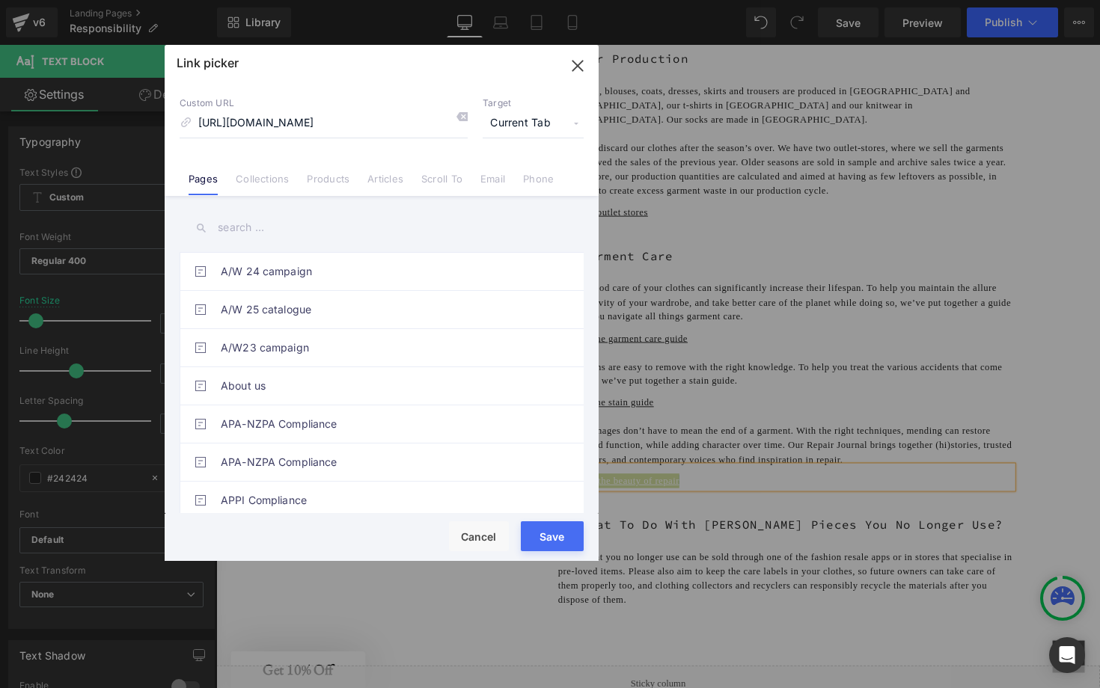
click at [525, 120] on div "Link picker Back to Library Insert Custom URL [URL][DOMAIN_NAME] Target Current…" at bounding box center [382, 303] width 434 height 516
click at [543, 119] on span "Current Tab" at bounding box center [533, 123] width 101 height 28
click at [510, 169] on li "New Tab" at bounding box center [533, 177] width 116 height 26
click at [540, 531] on button "Save" at bounding box center [552, 537] width 63 height 30
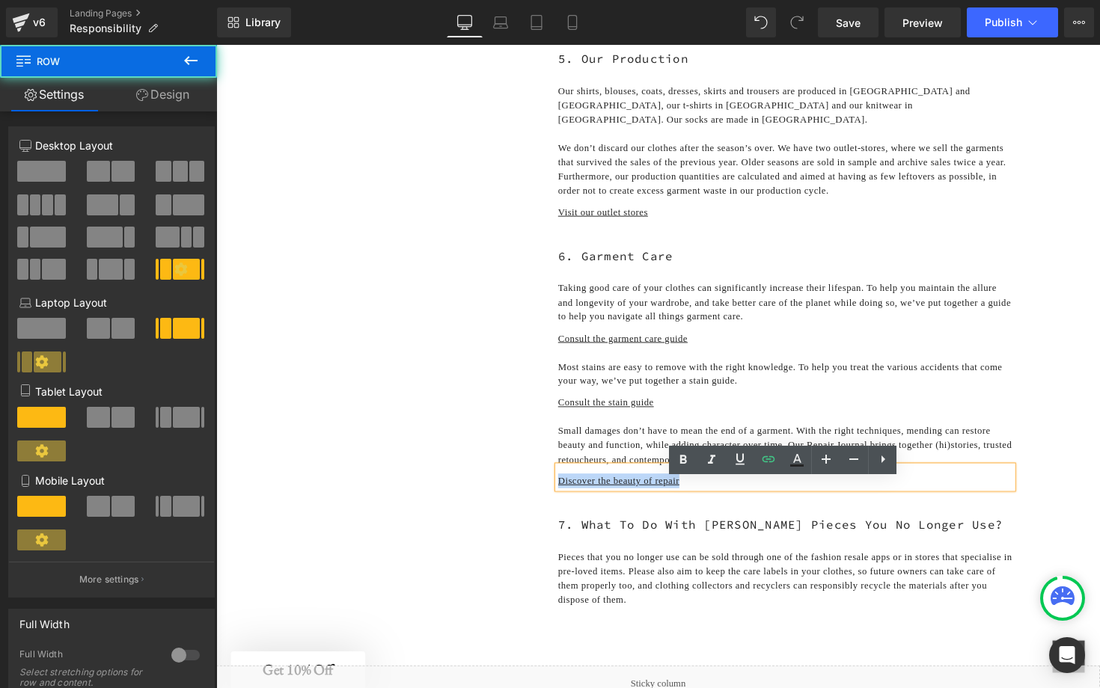
click at [1078, 436] on div "1. Our Aim Text Block 2. Our Designs Text Block 3. The Essentials Text Block 4.…" at bounding box center [669, 51] width 898 height 1259
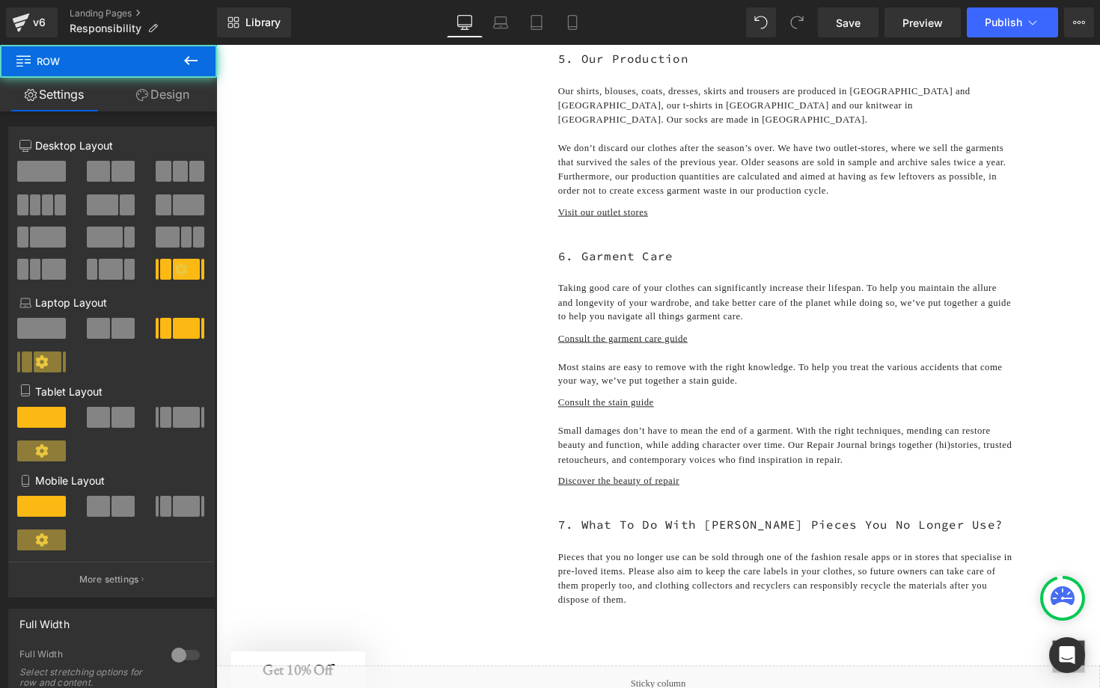
click at [1078, 436] on div "1. Our Aim Text Block 2. Our Designs Text Block 3. The Essentials Text Block 4.…" at bounding box center [669, 51] width 898 height 1259
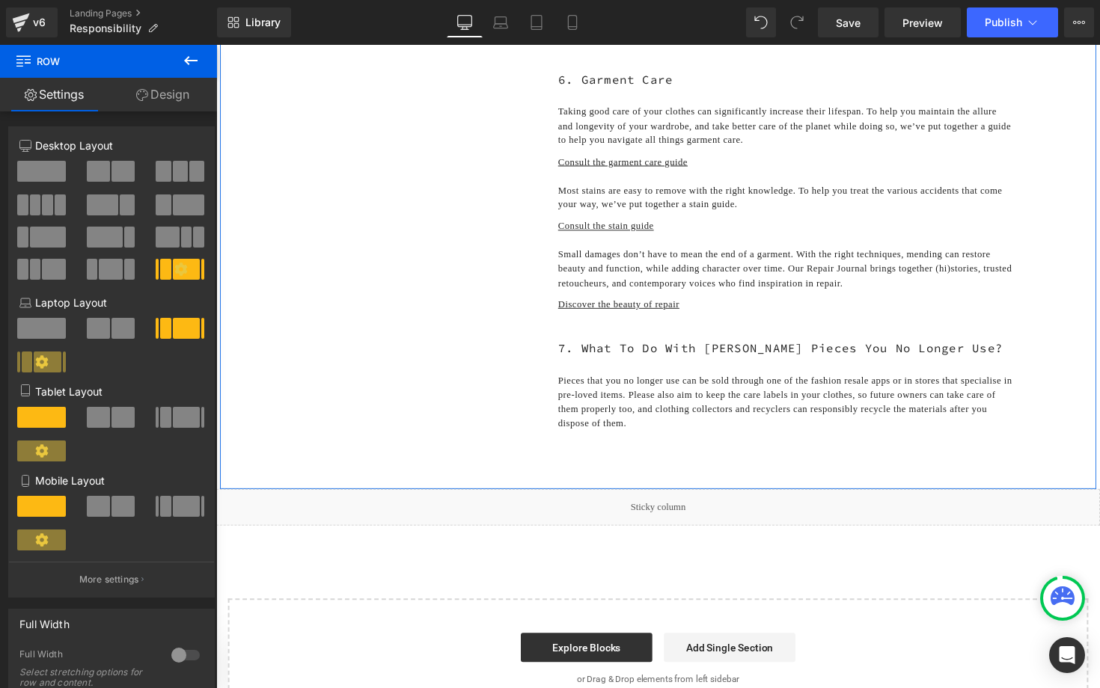
scroll to position [1036, 0]
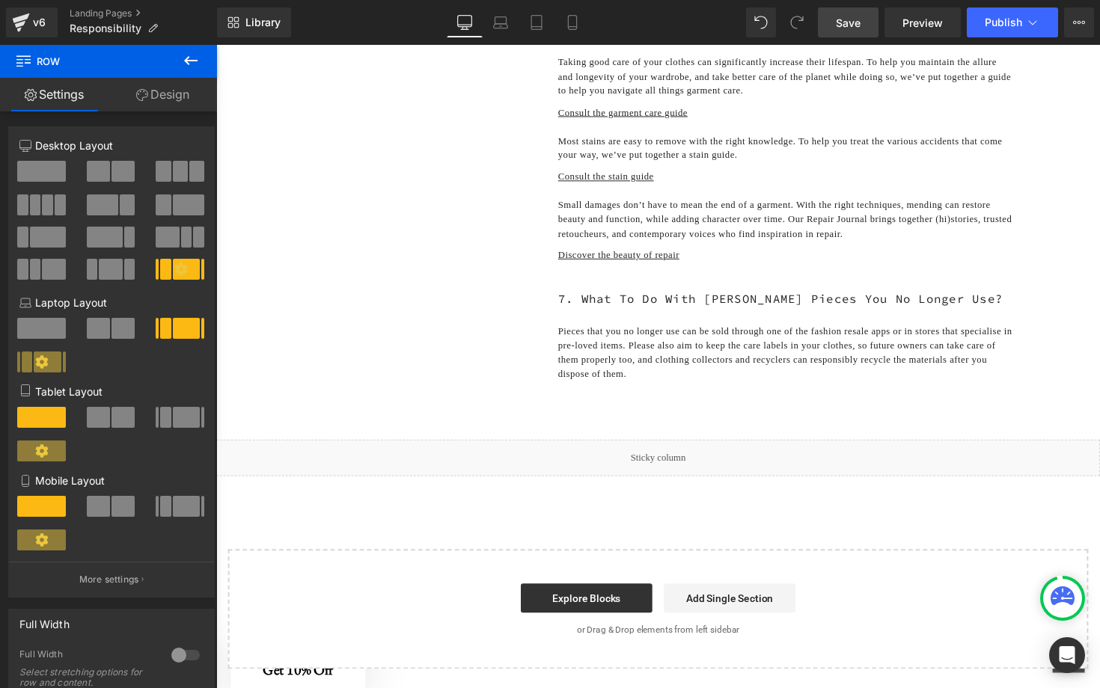
click at [862, 18] on link "Save" at bounding box center [848, 22] width 61 height 30
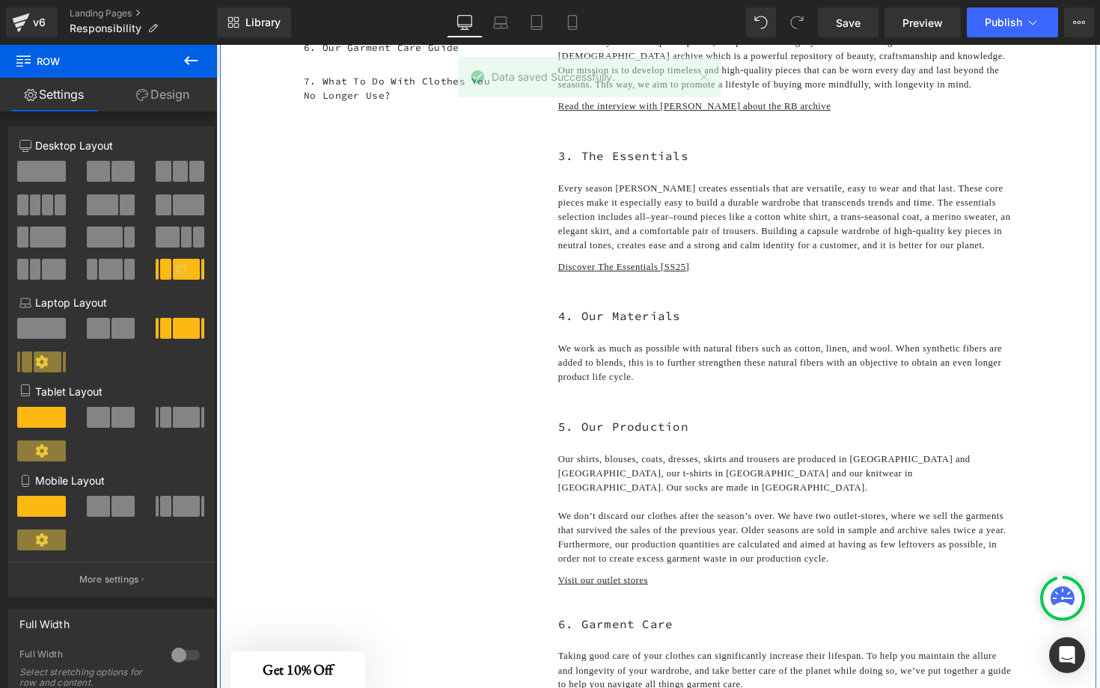
scroll to position [406, 0]
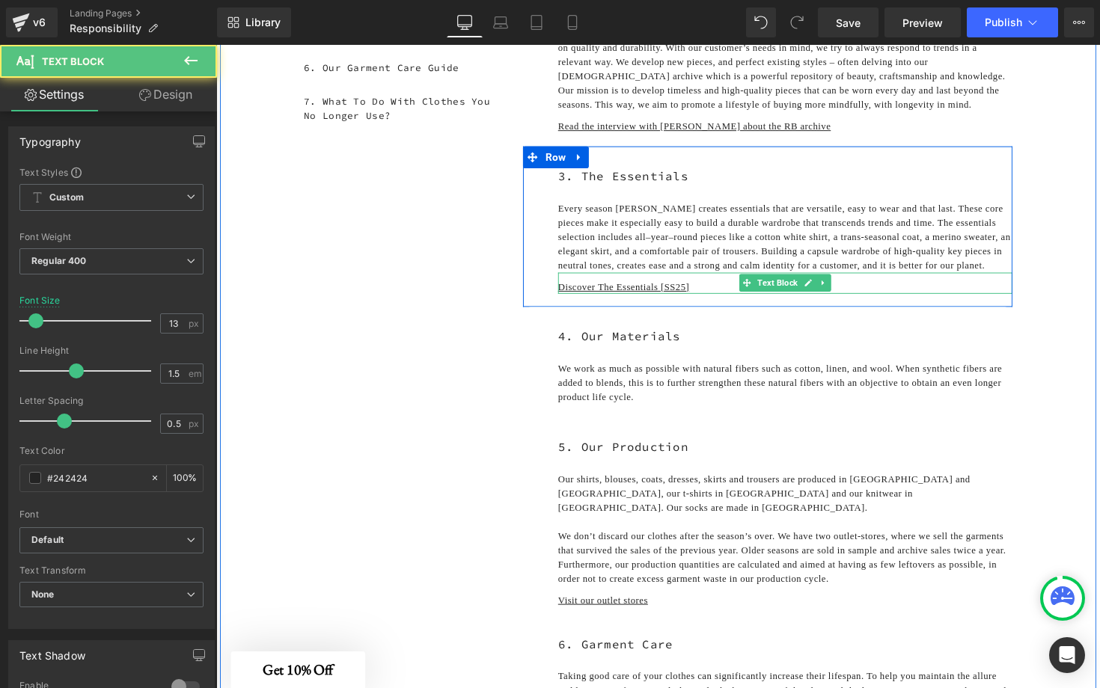
click at [724, 301] on p "Discover The Essentials [SS25]" at bounding box center [799, 293] width 465 height 15
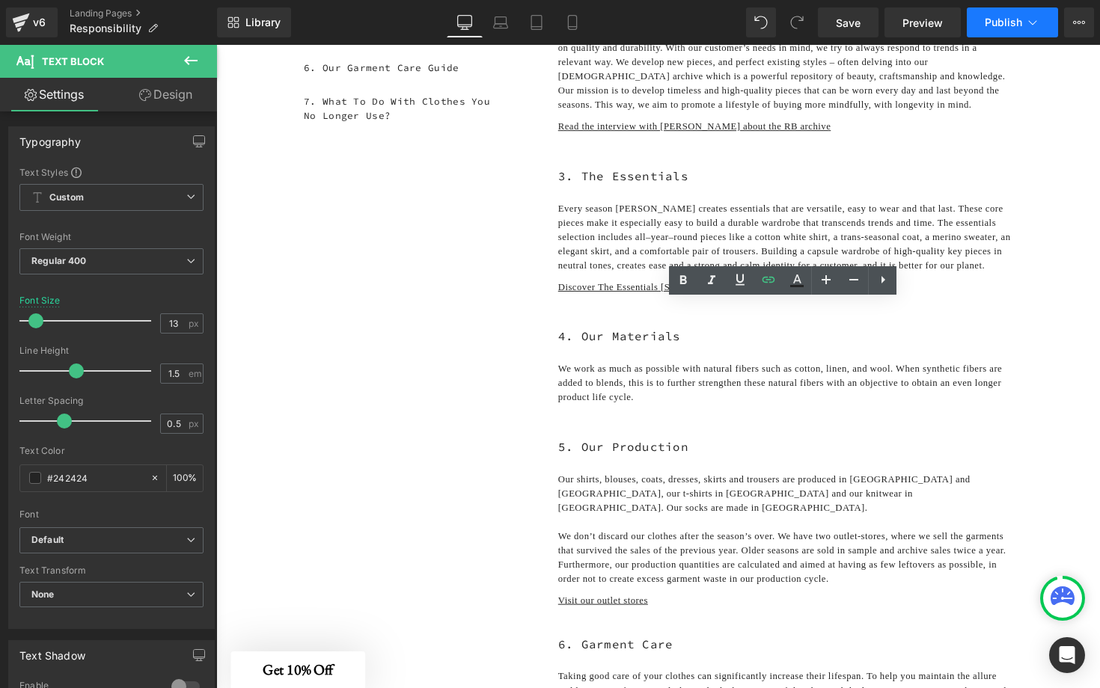
click at [999, 21] on span "Publish" at bounding box center [1003, 22] width 37 height 12
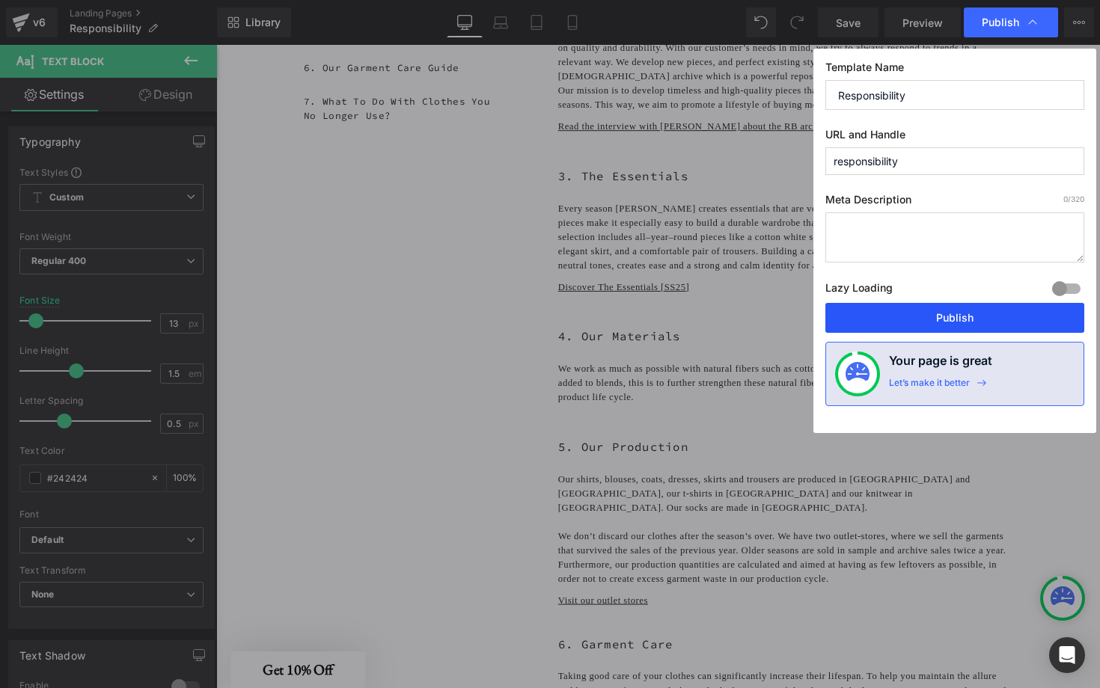
click at [943, 318] on button "Publish" at bounding box center [954, 318] width 259 height 30
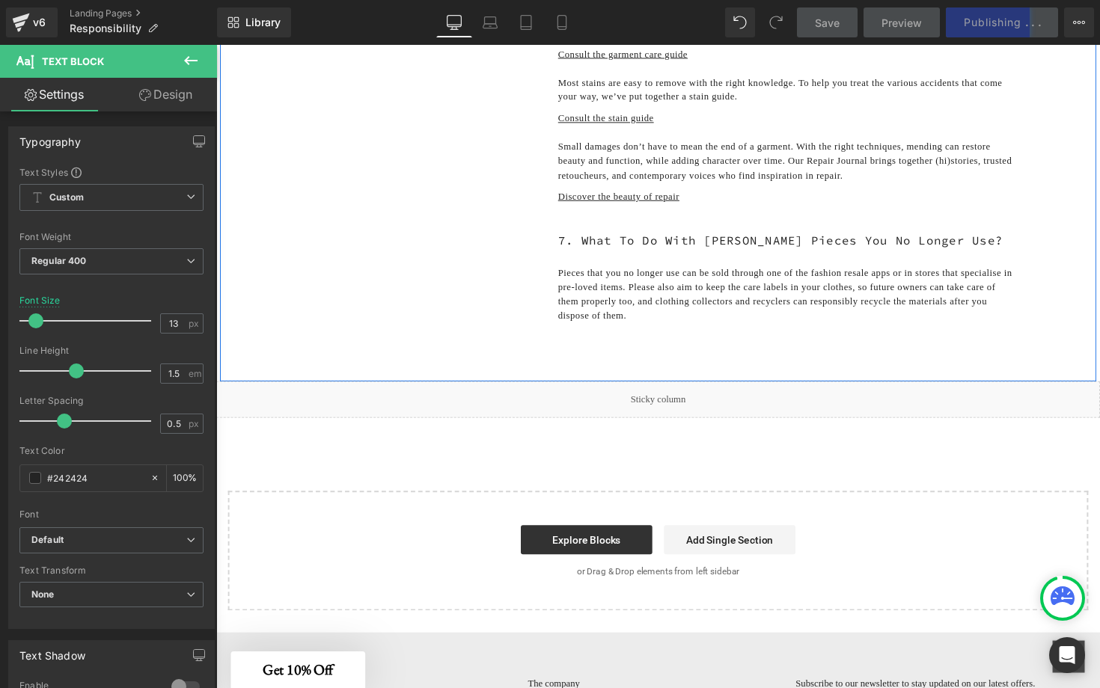
scroll to position [1099, 0]
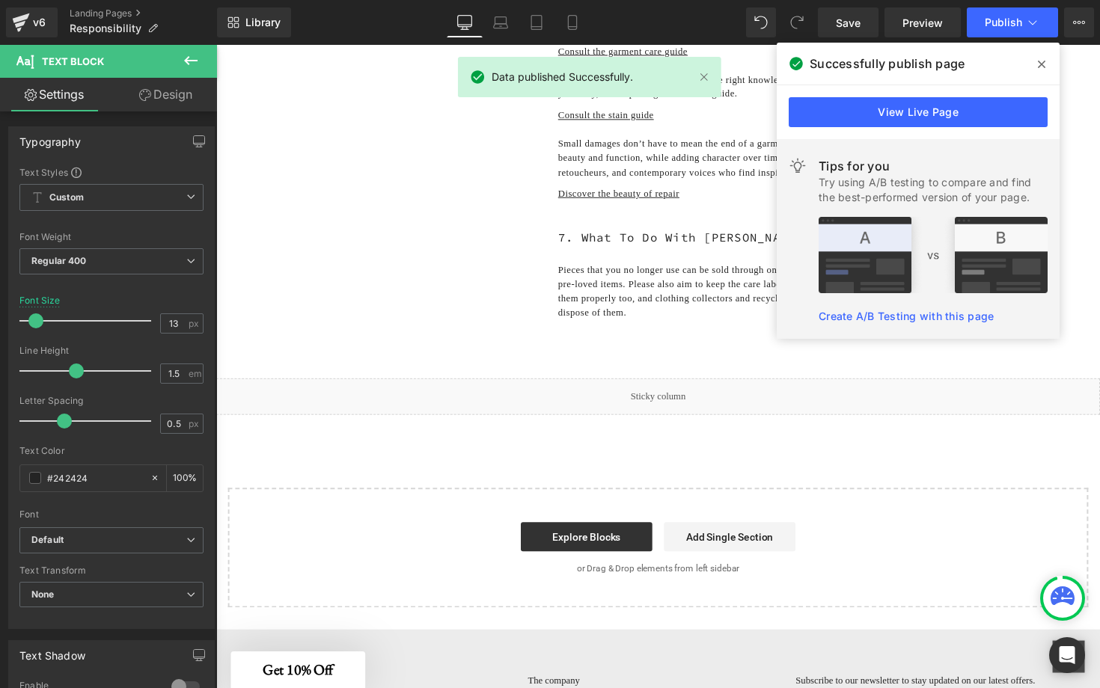
click at [1045, 66] on icon at bounding box center [1041, 64] width 7 height 12
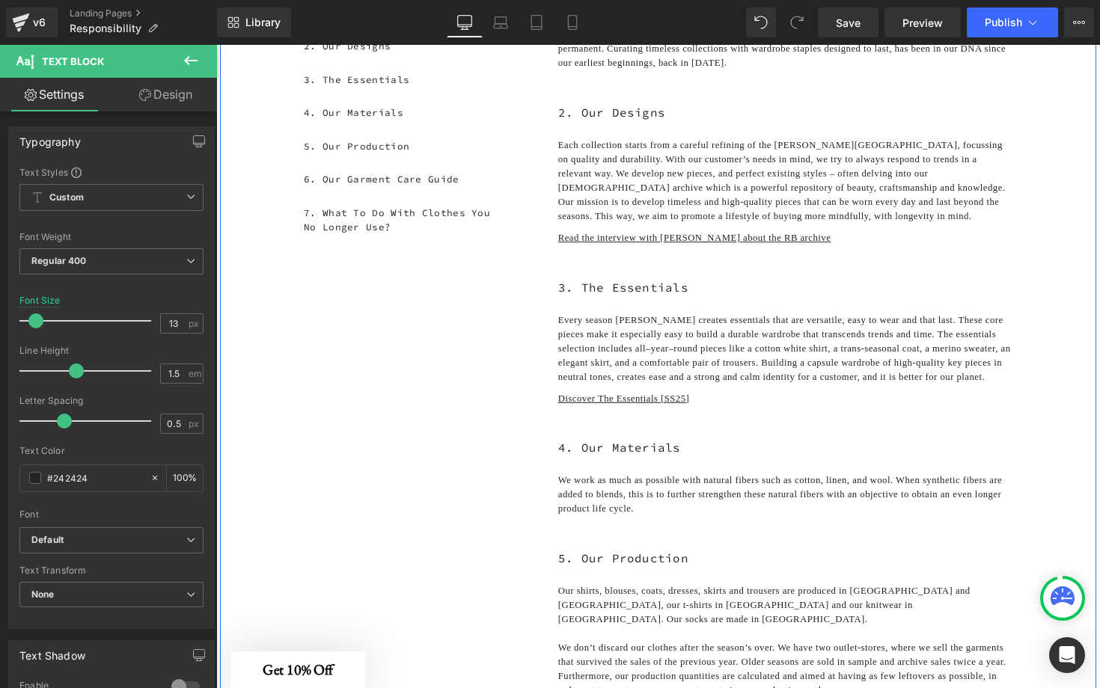
scroll to position [274, 0]
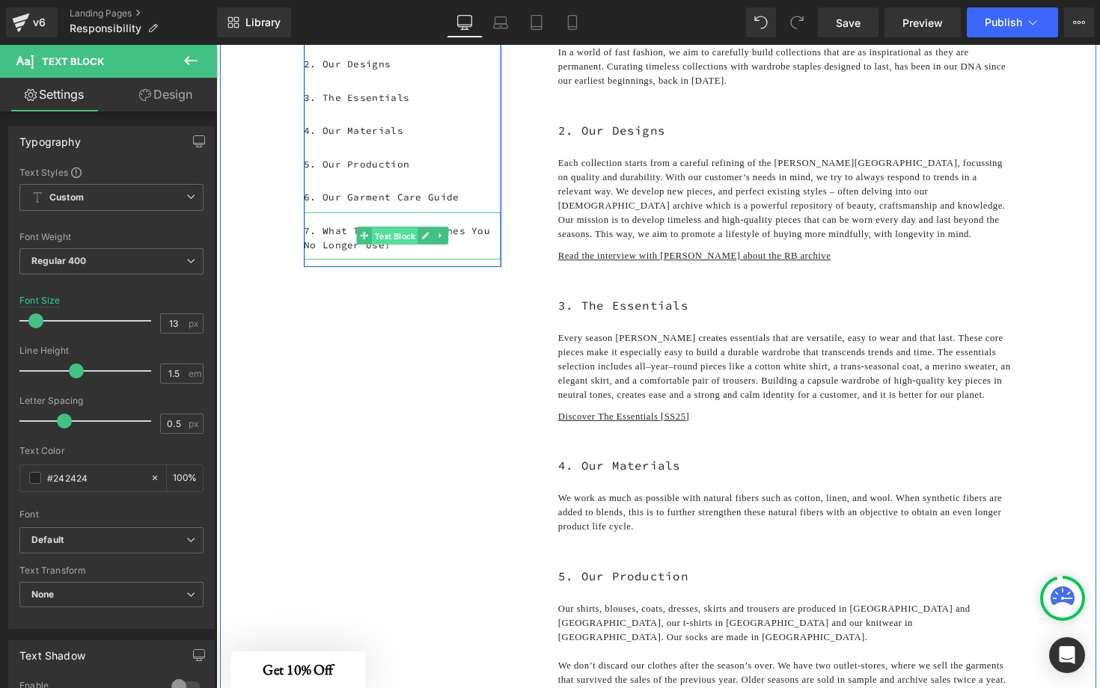
click at [410, 233] on span "Text Block" at bounding box center [399, 241] width 47 height 18
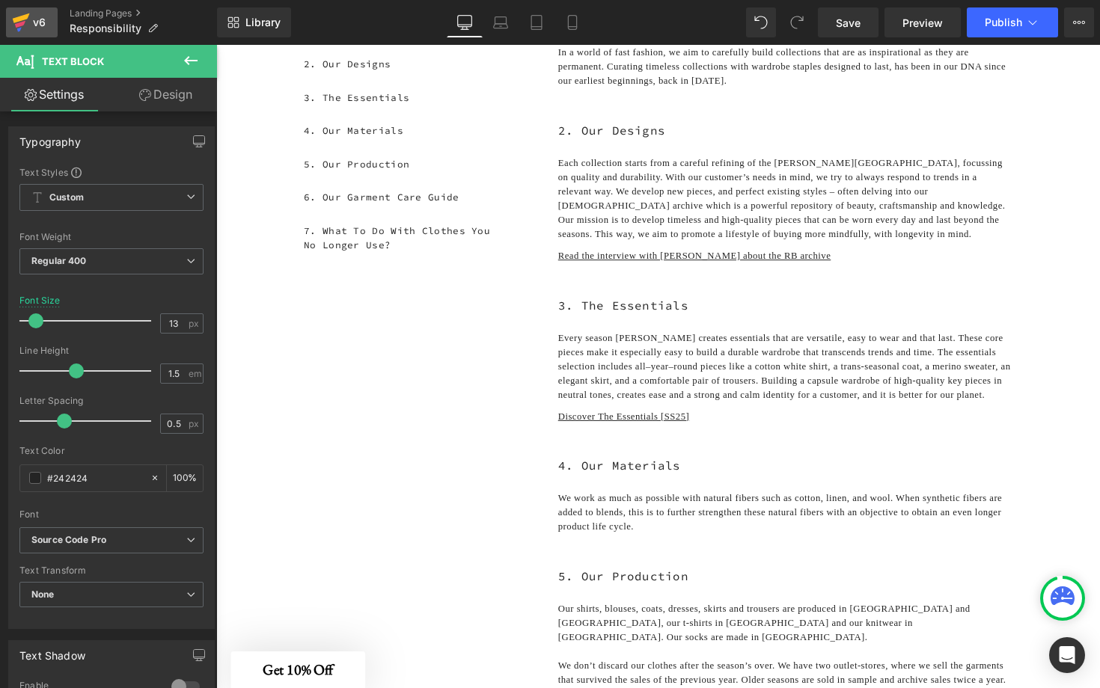
click at [47, 32] on link "v6" at bounding box center [32, 22] width 52 height 30
